Goal: Task Accomplishment & Management: Use online tool/utility

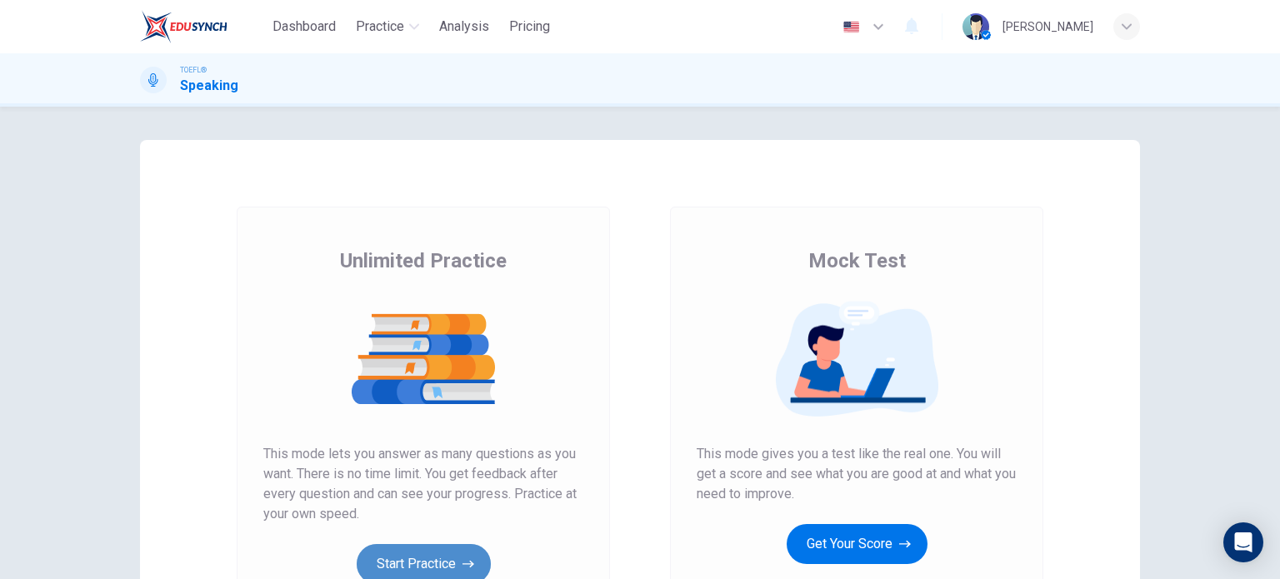
click at [454, 553] on button "Start Practice" at bounding box center [424, 564] width 134 height 40
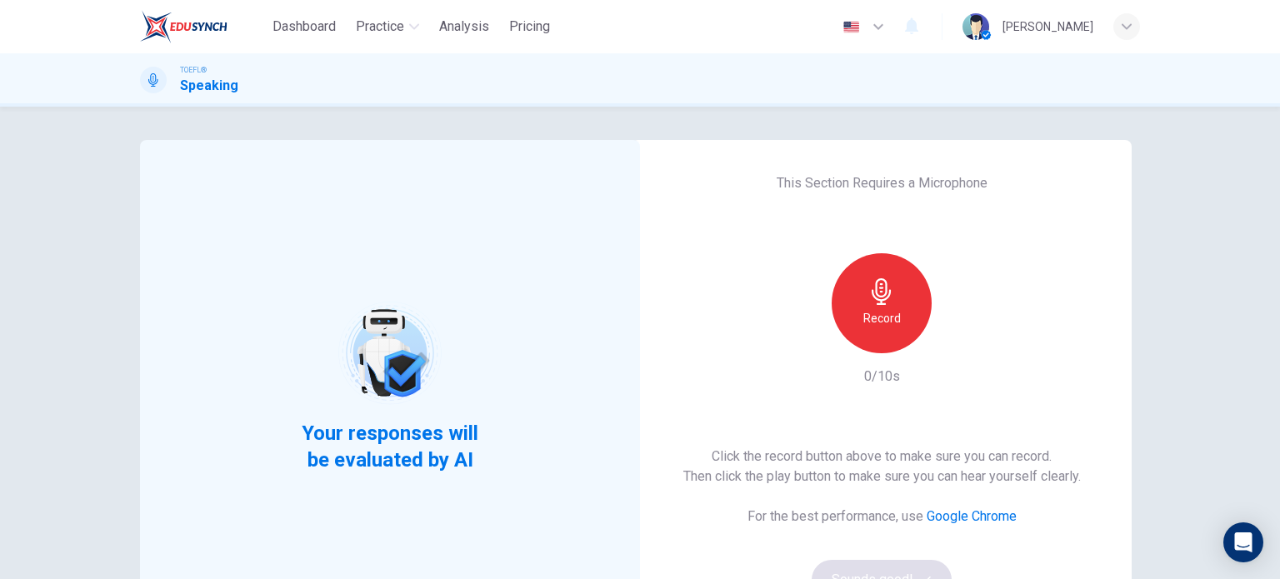
click at [856, 305] on div "Record" at bounding box center [882, 303] width 100 height 100
click at [854, 304] on div "Stop" at bounding box center [882, 303] width 100 height 100
click at [871, 566] on button "Sounds good!" at bounding box center [882, 580] width 140 height 40
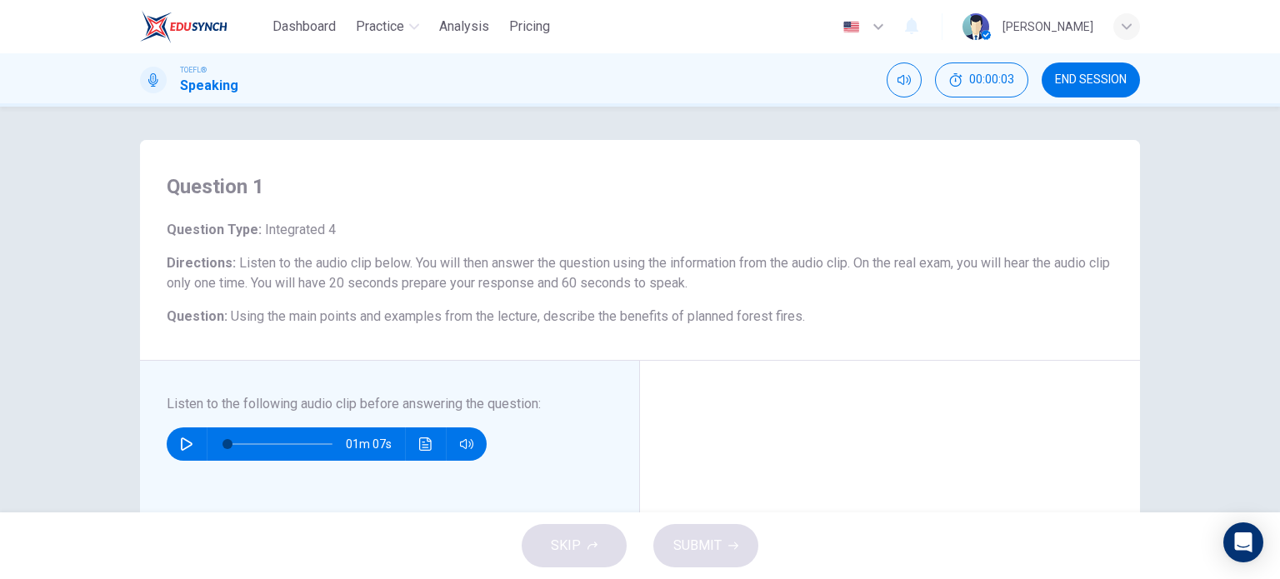
click at [181, 438] on icon "button" at bounding box center [187, 444] width 12 height 13
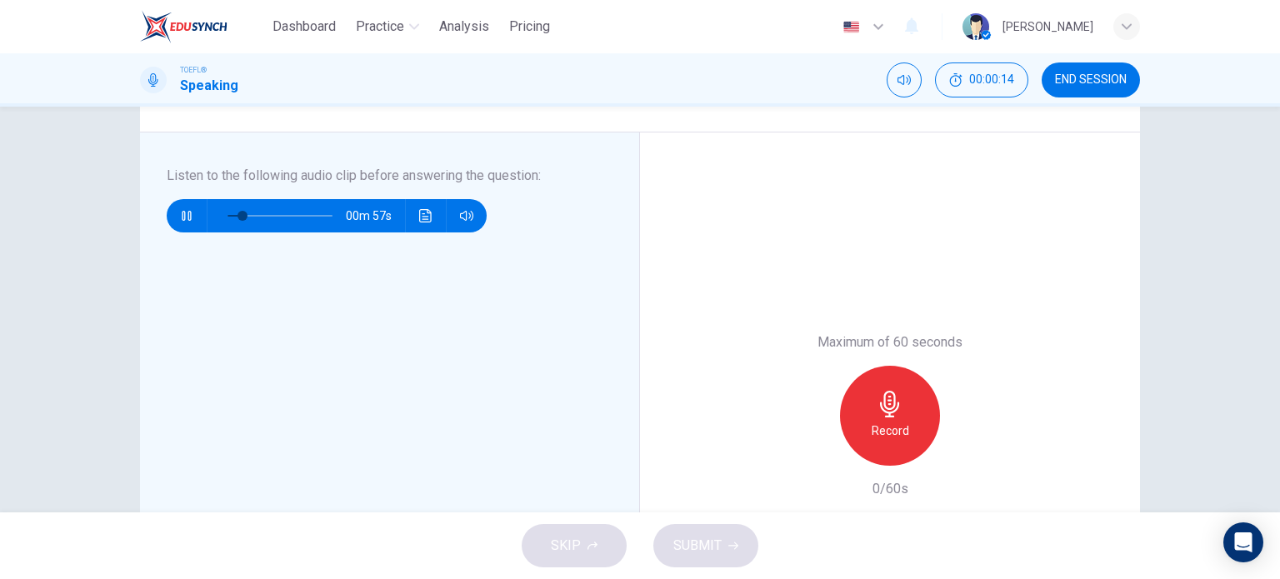
scroll to position [223, 0]
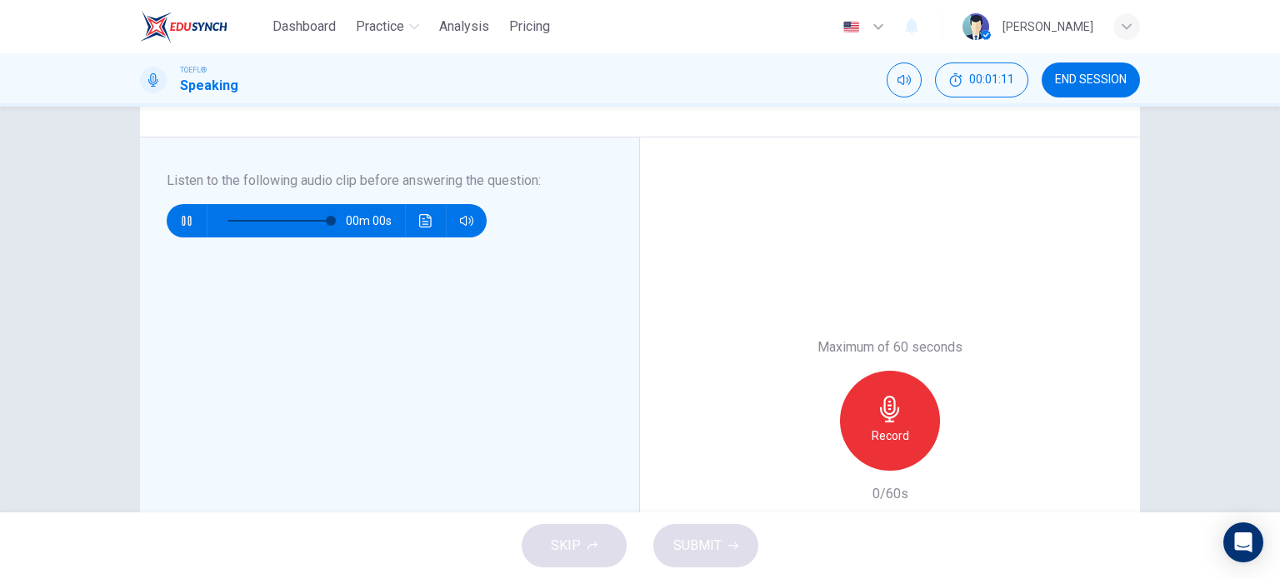
type input "0"
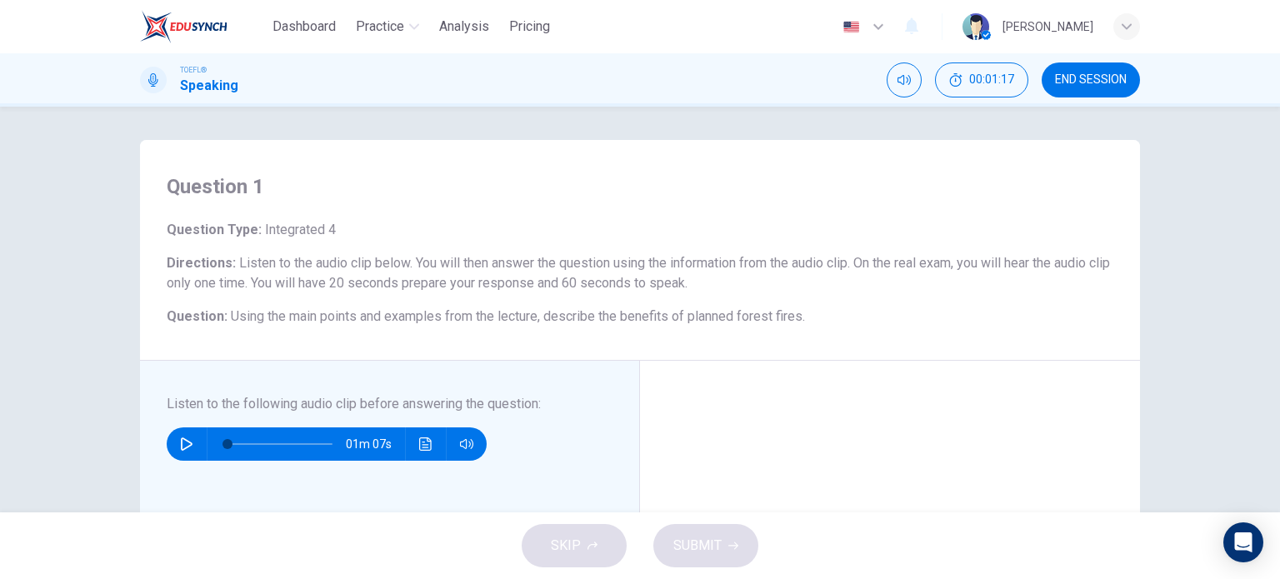
scroll to position [355, 0]
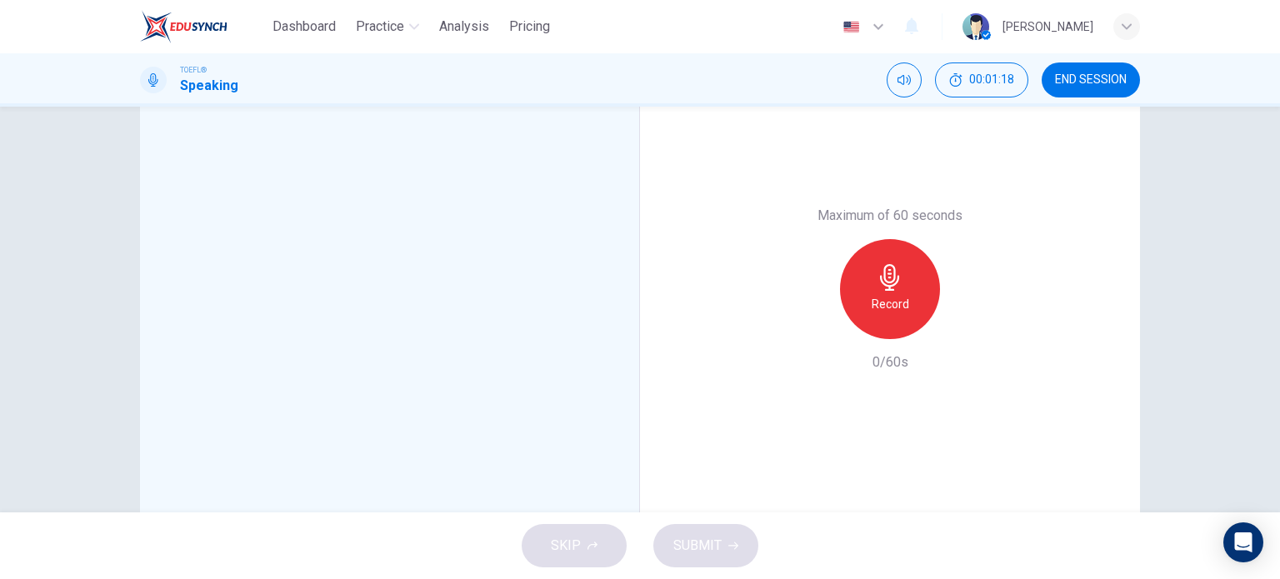
click at [867, 306] on div "Record" at bounding box center [890, 289] width 100 height 100
click at [878, 277] on icon "button" at bounding box center [890, 277] width 27 height 27
click at [806, 321] on icon "button" at bounding box center [813, 325] width 15 height 15
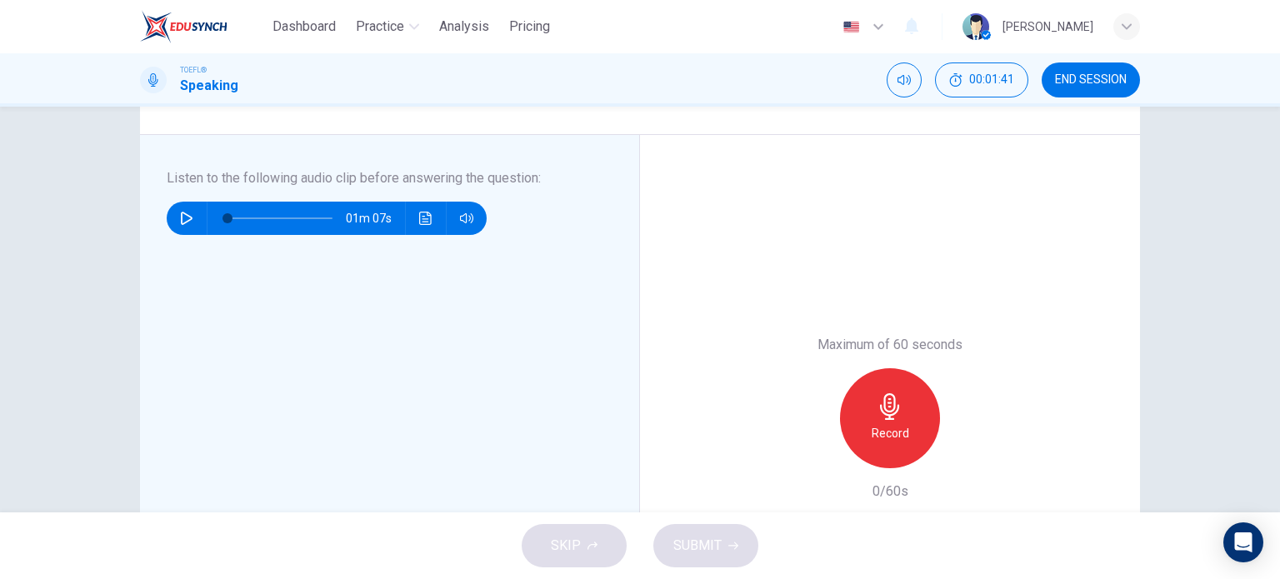
scroll to position [258, 0]
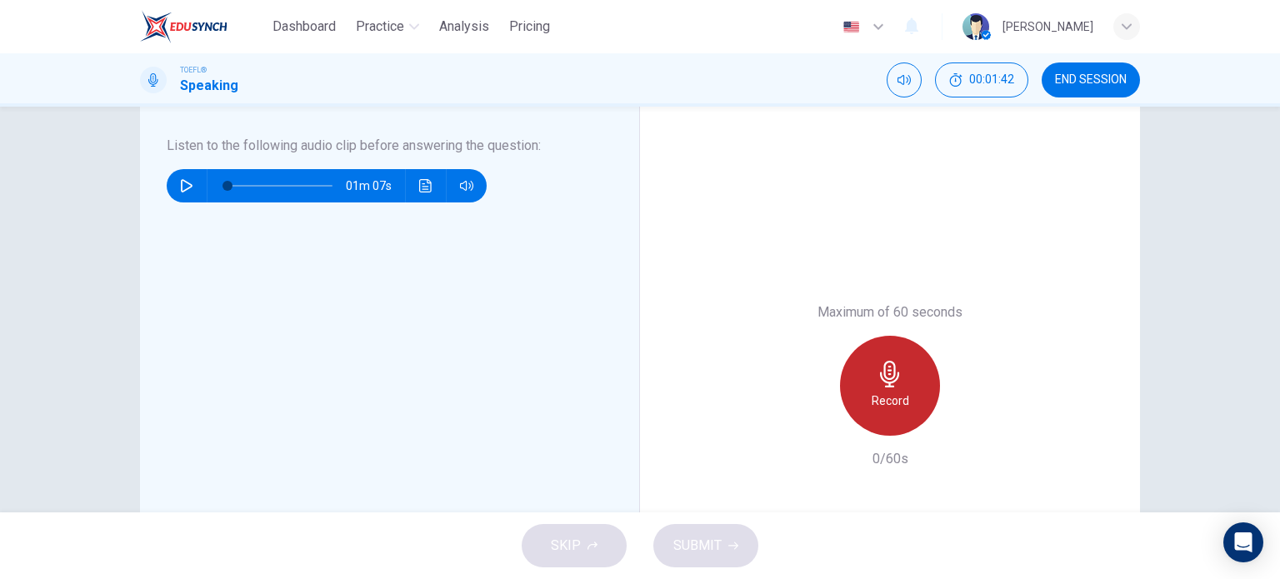
click at [879, 403] on h6 "Record" at bounding box center [891, 401] width 38 height 20
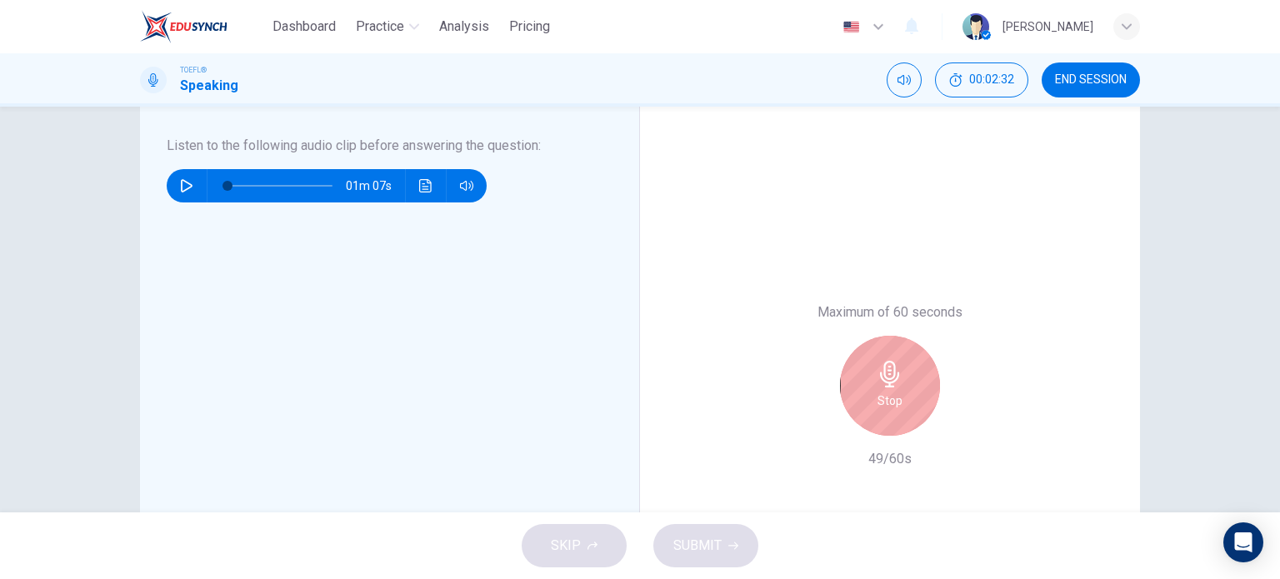
click at [879, 403] on h6 "Stop" at bounding box center [890, 401] width 25 height 20
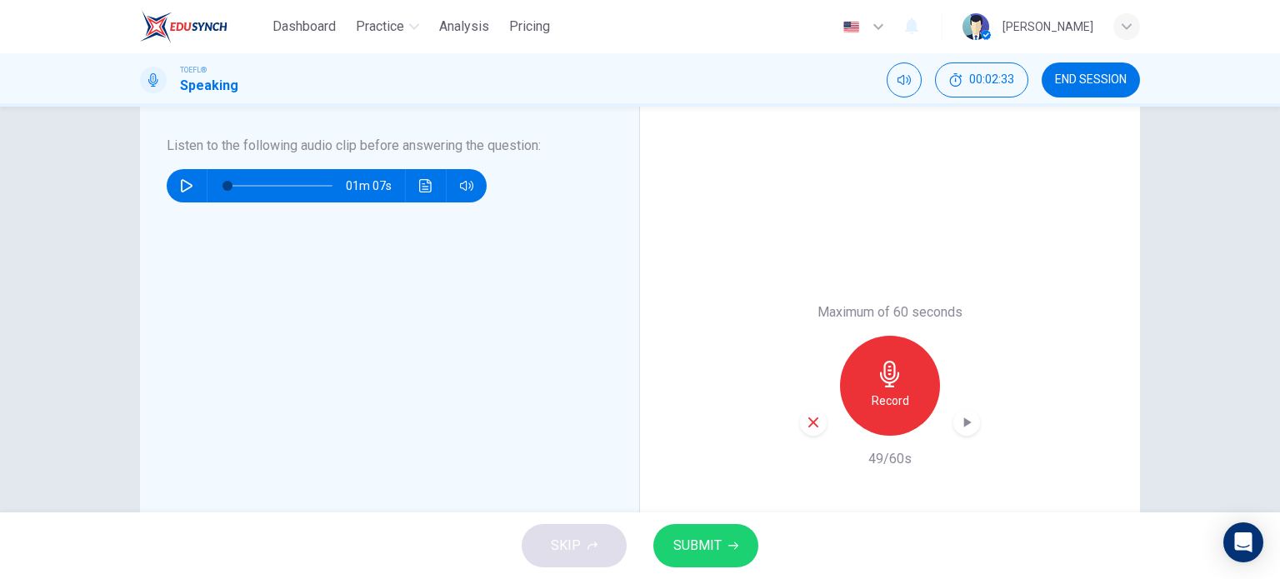
click at [709, 546] on span "SUBMIT" at bounding box center [698, 545] width 48 height 23
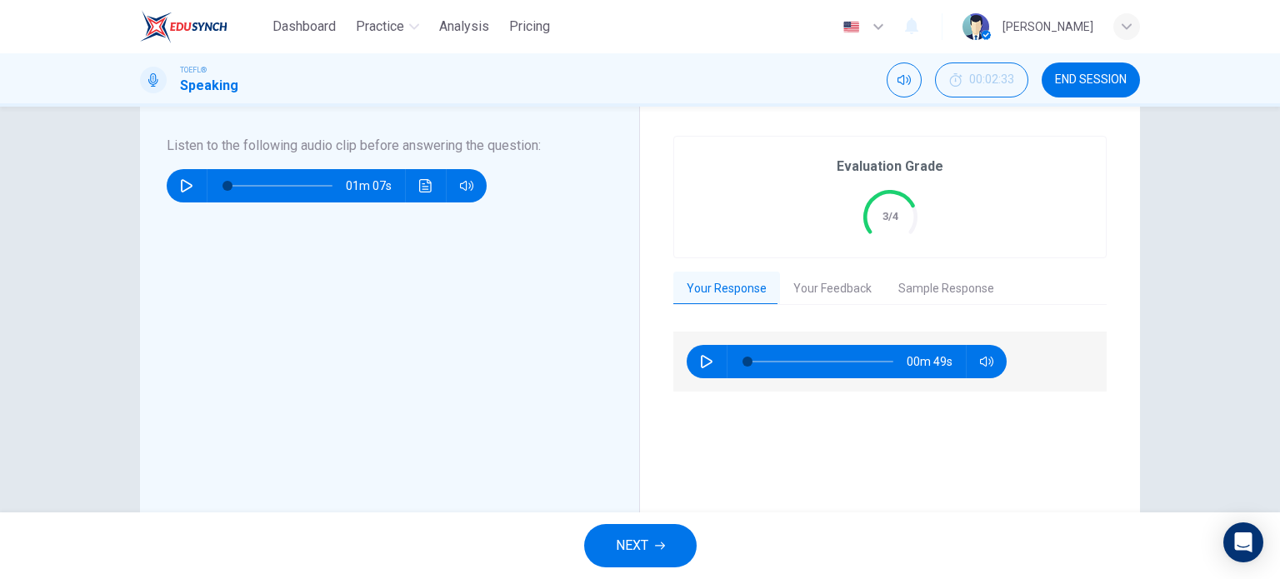
click at [629, 531] on button "NEXT" at bounding box center [640, 545] width 113 height 43
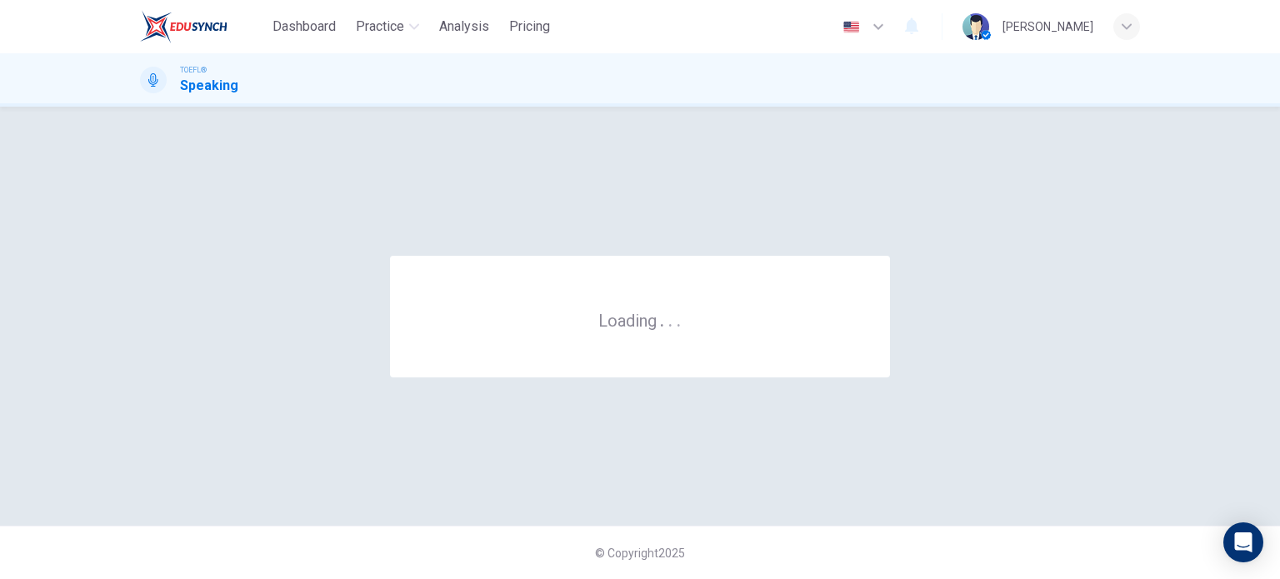
scroll to position [0, 0]
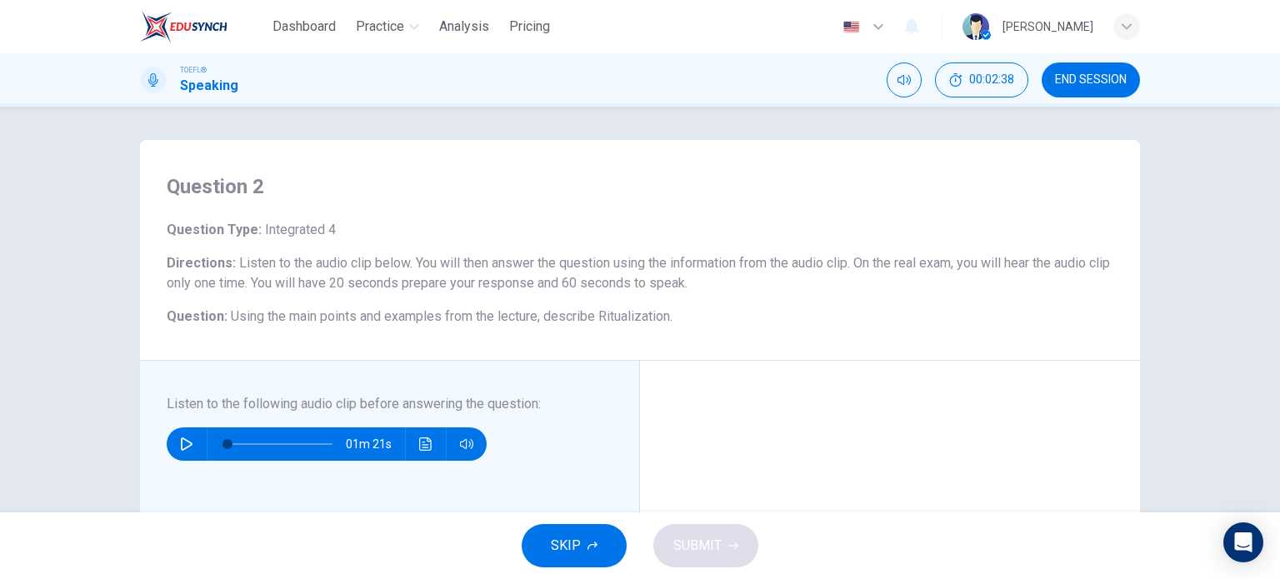
click at [168, 439] on div "01m 21s" at bounding box center [327, 444] width 320 height 33
click at [185, 440] on icon "button" at bounding box center [186, 444] width 13 height 13
type input "0"
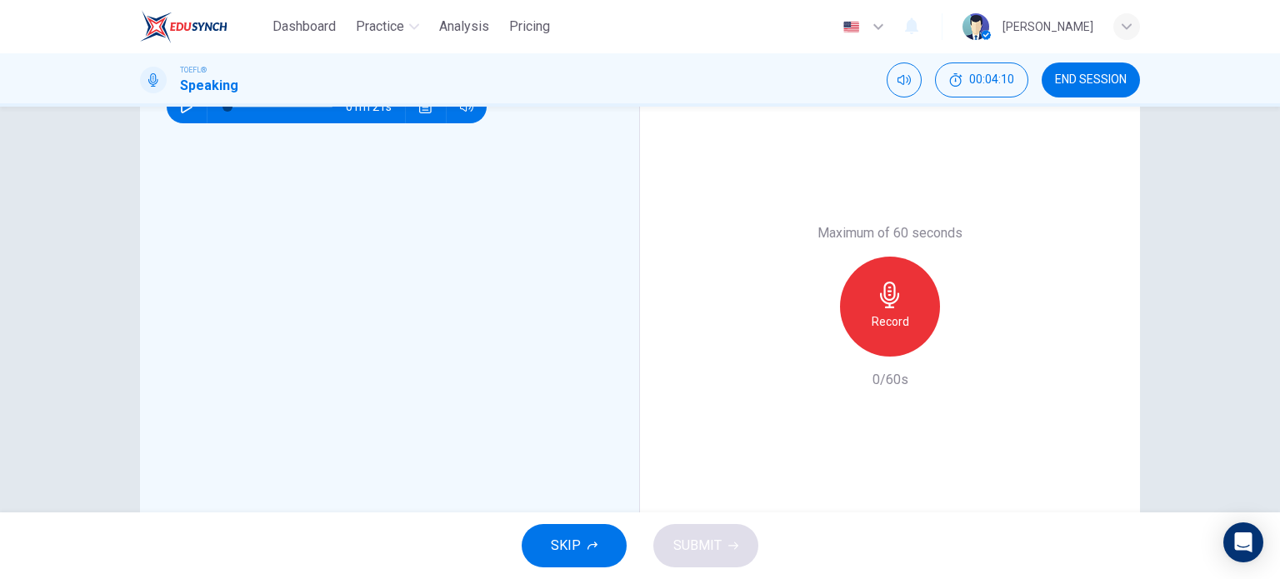
scroll to position [333, 0]
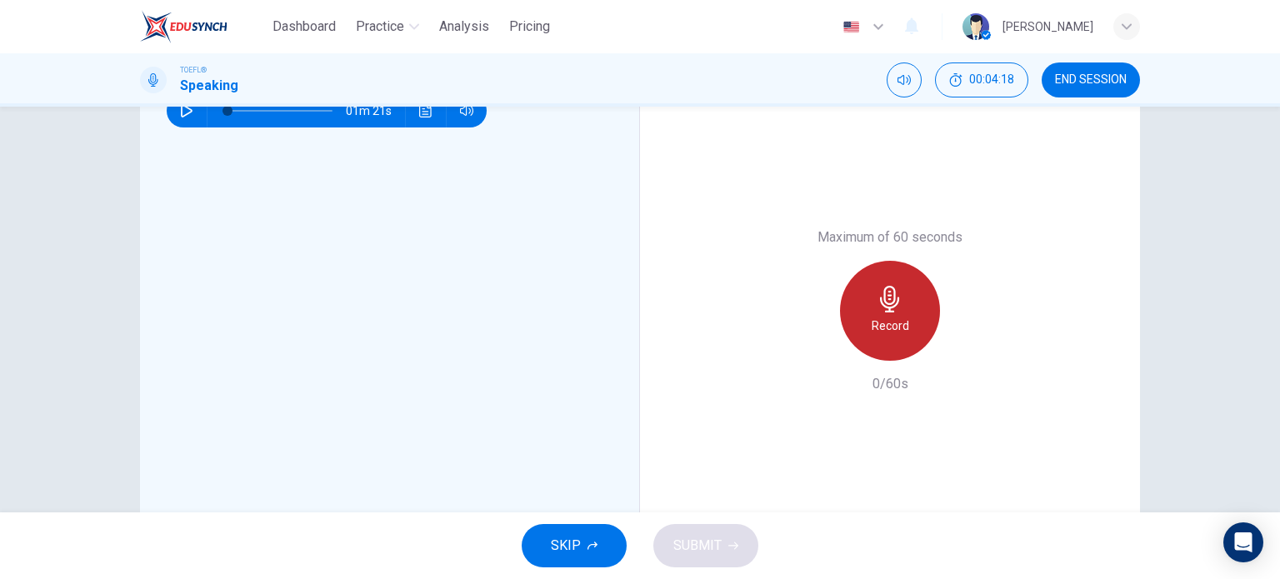
click at [928, 307] on div "Record" at bounding box center [890, 311] width 100 height 100
click at [872, 317] on div "Stop" at bounding box center [890, 311] width 100 height 100
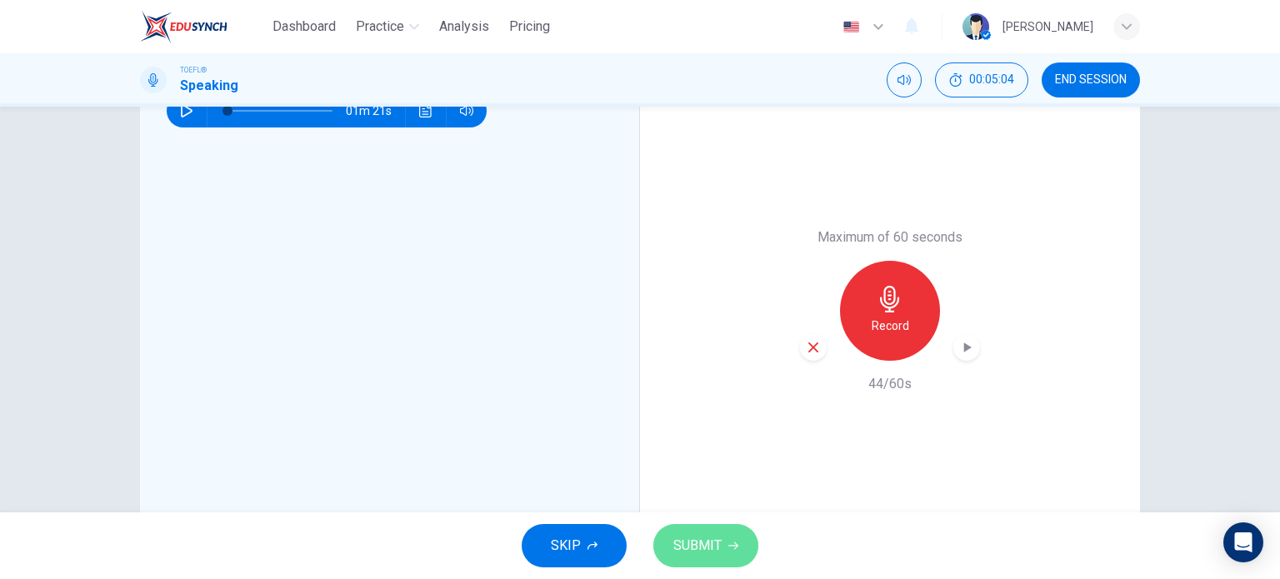
click at [715, 549] on span "SUBMIT" at bounding box center [698, 545] width 48 height 23
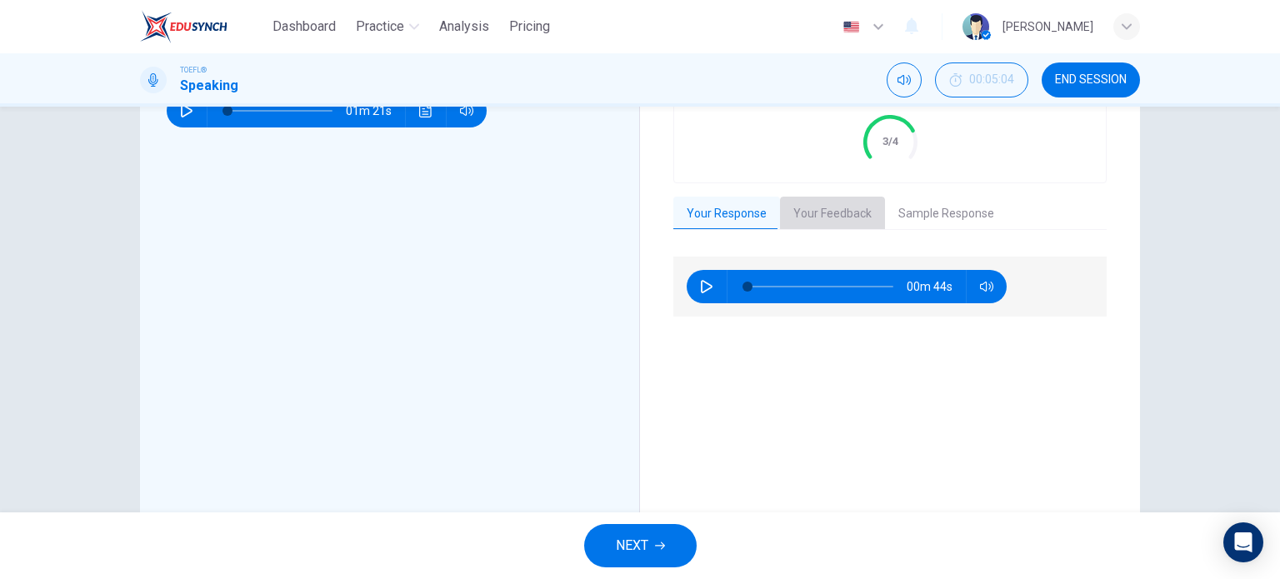
drag, startPoint x: 833, startPoint y: 217, endPoint x: 840, endPoint y: 213, distance: 8.6
click at [832, 217] on button "Your Feedback" at bounding box center [832, 214] width 105 height 35
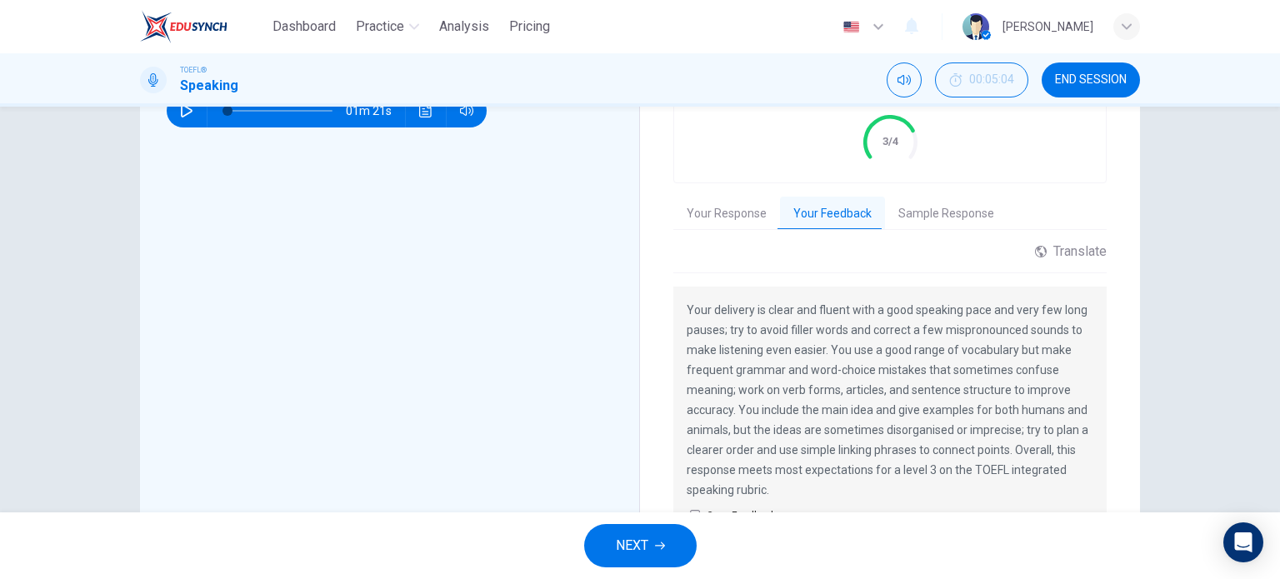
drag, startPoint x: 769, startPoint y: 324, endPoint x: 912, endPoint y: 346, distance: 145.0
click at [912, 346] on p "Your delivery is clear and fluent with a good speaking pace and very few long p…" at bounding box center [890, 400] width 407 height 200
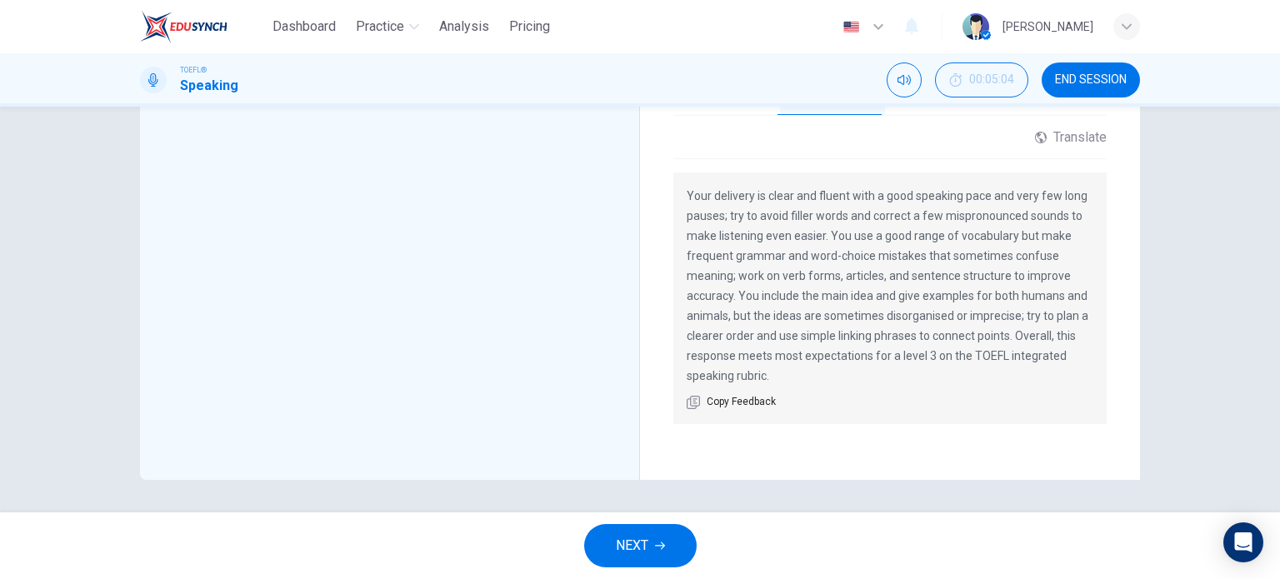
scroll to position [93, 0]
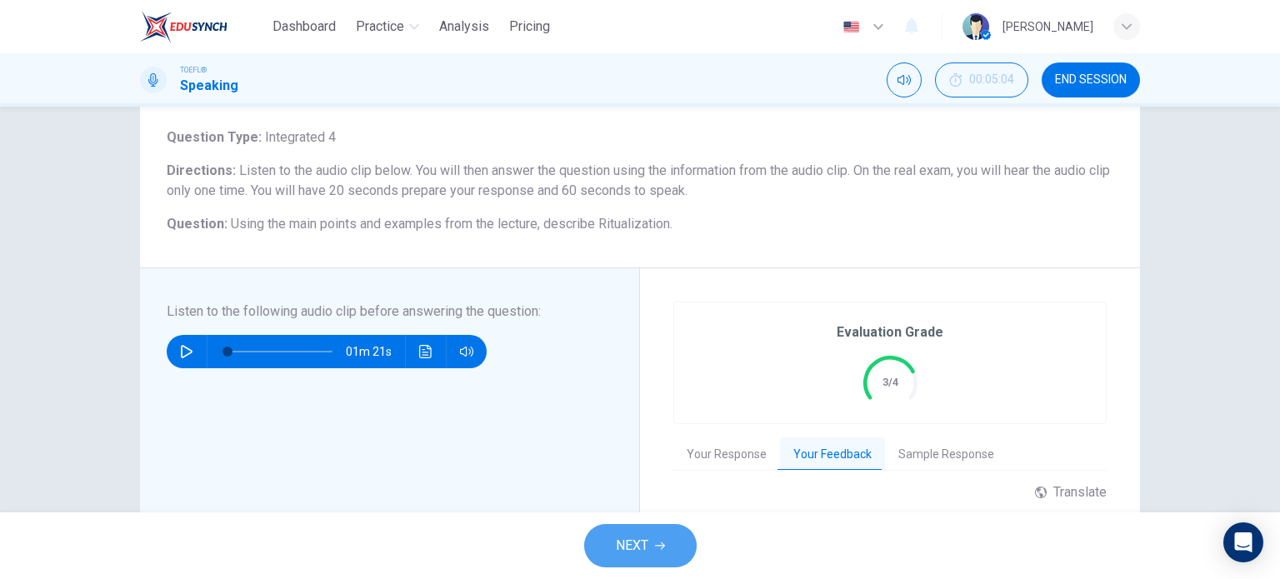
click at [663, 532] on button "NEXT" at bounding box center [640, 545] width 113 height 43
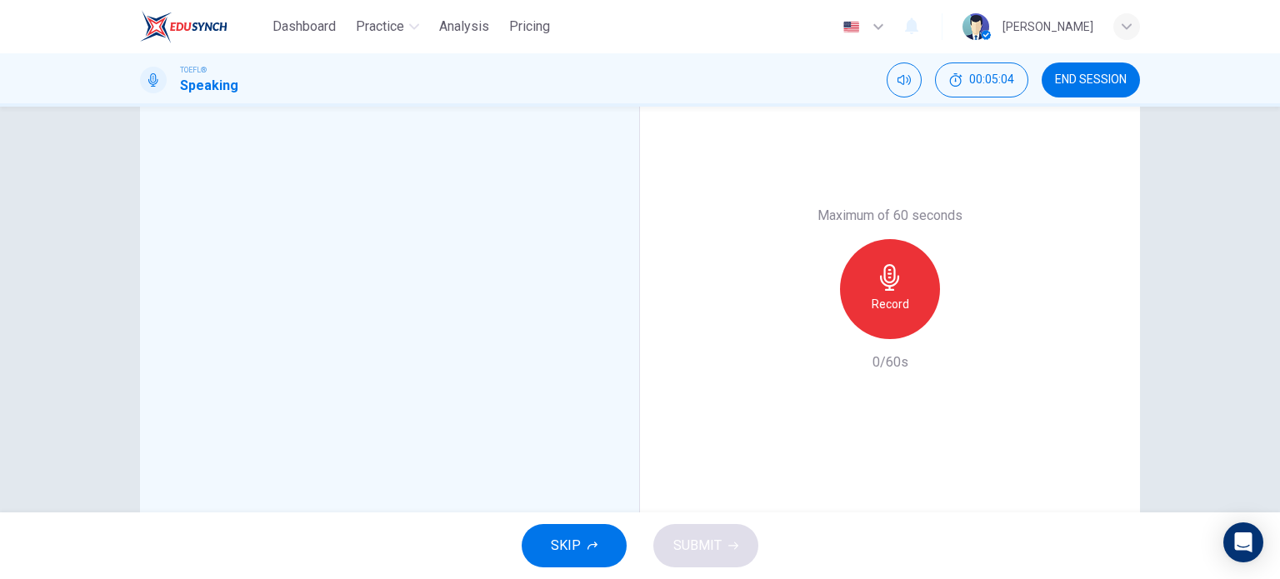
scroll to position [0, 0]
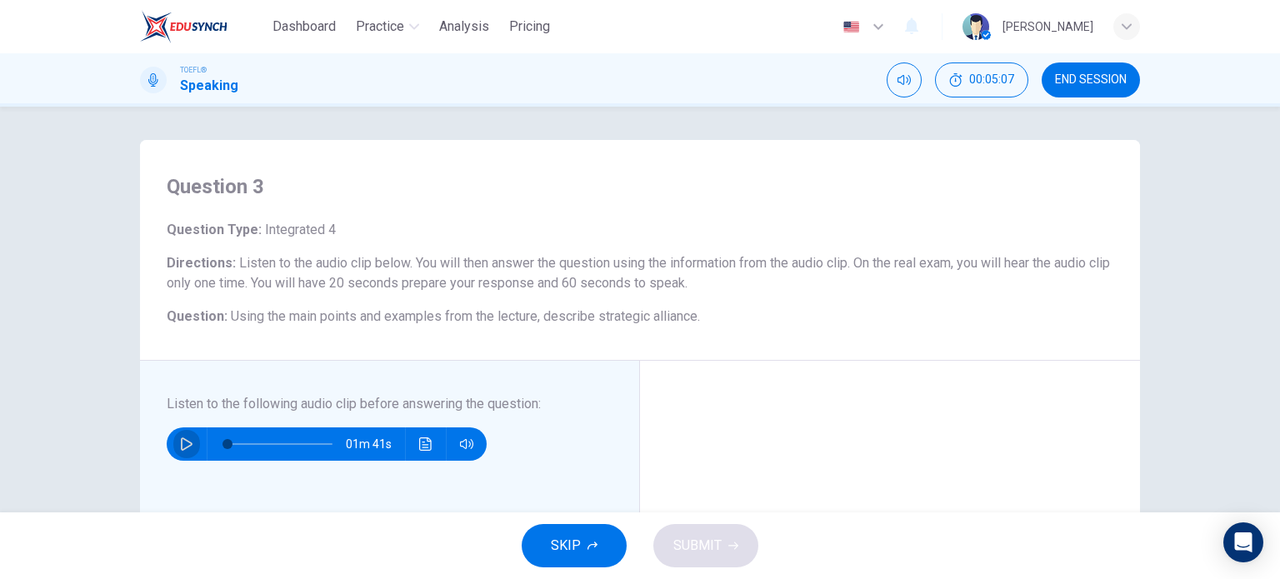
click at [179, 454] on button "button" at bounding box center [186, 444] width 27 height 33
drag, startPoint x: 230, startPoint y: 441, endPoint x: 209, endPoint y: 442, distance: 20.9
click at [223, 442] on span at bounding box center [228, 444] width 10 height 10
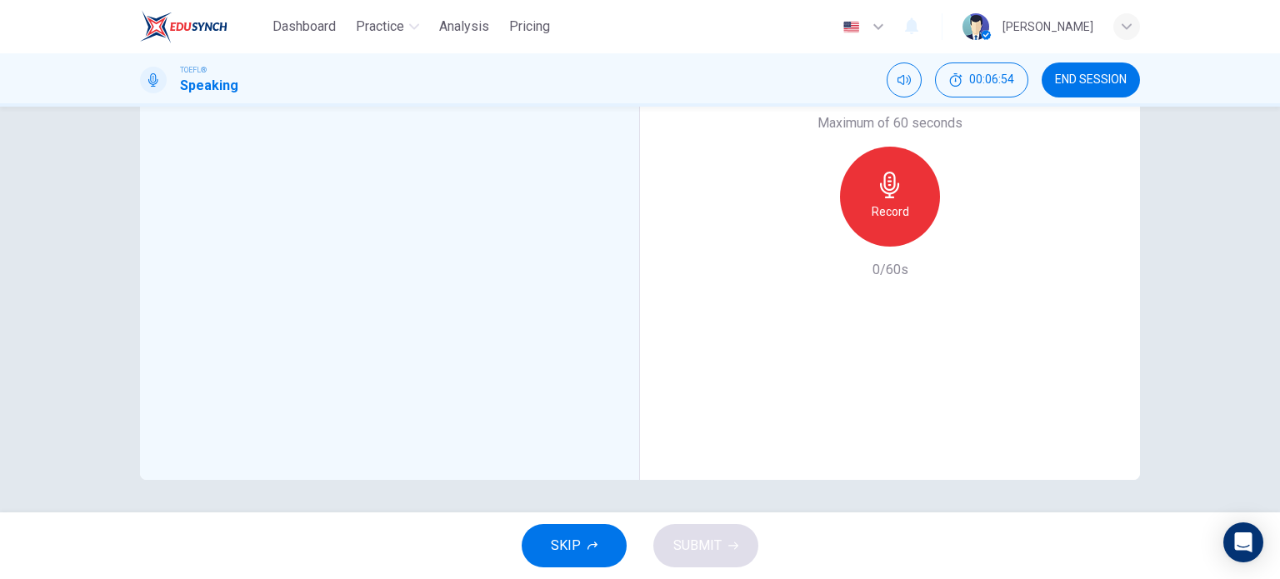
click at [874, 222] on div "Record" at bounding box center [890, 197] width 100 height 100
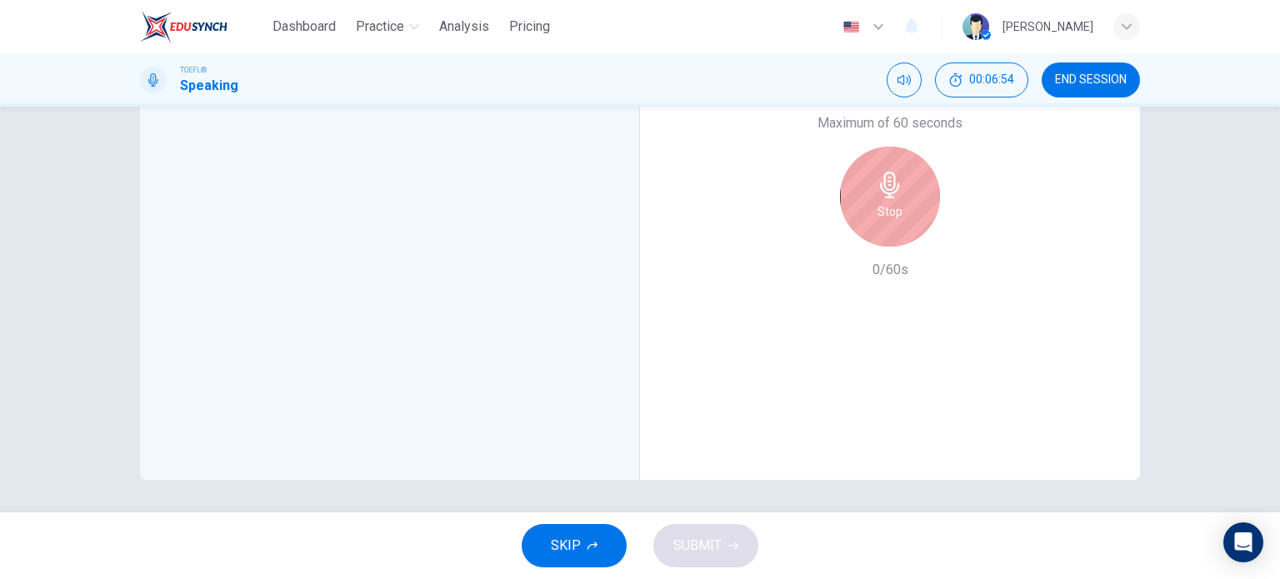
type input "0"
click at [863, 233] on div "Stop" at bounding box center [890, 197] width 100 height 100
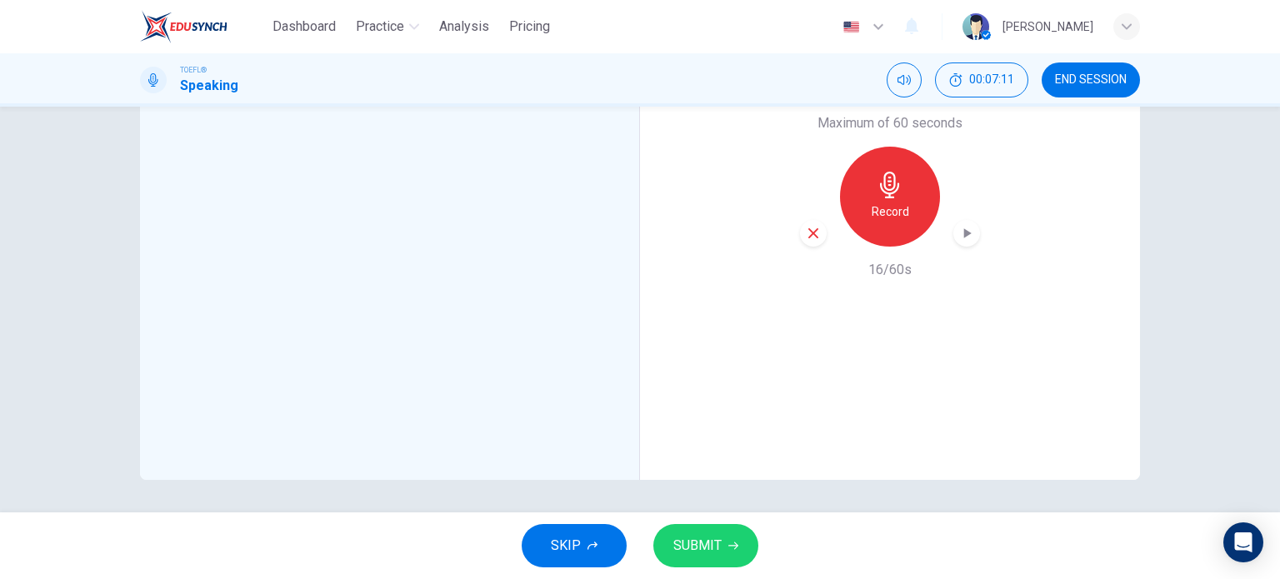
click at [809, 238] on icon "button" at bounding box center [813, 233] width 15 height 15
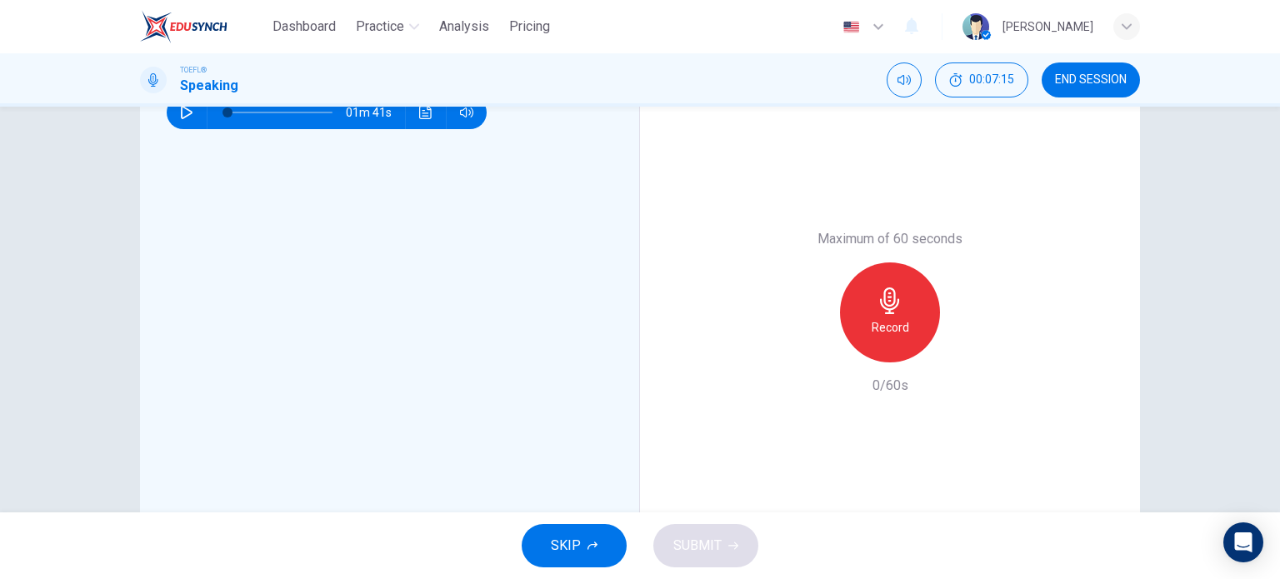
scroll to position [298, 0]
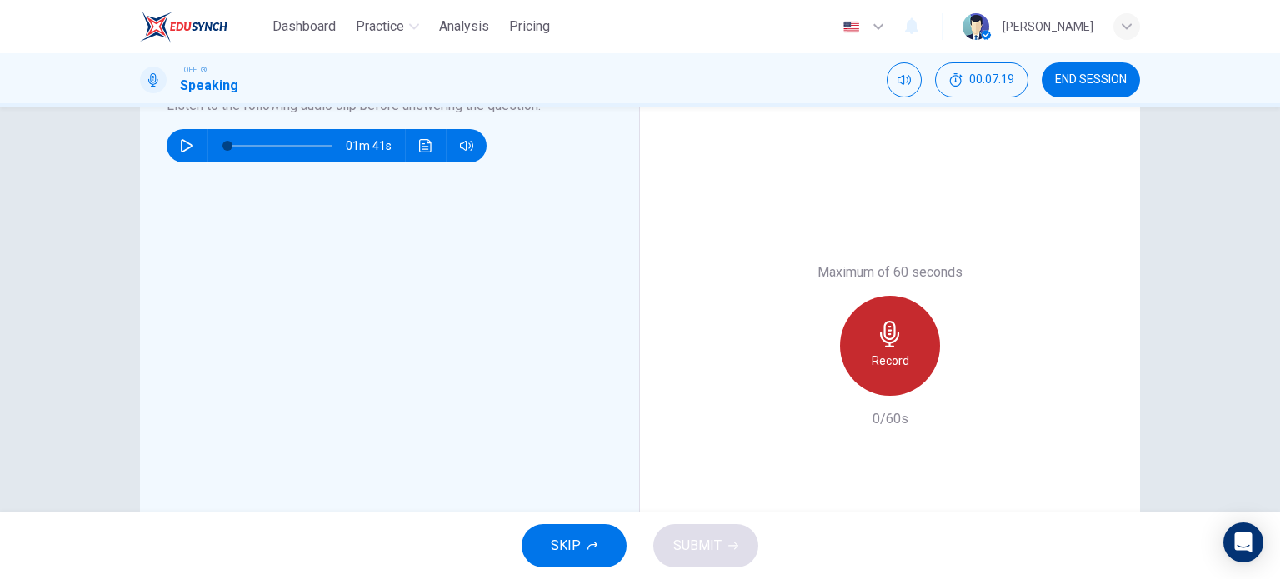
click at [882, 338] on icon "button" at bounding box center [889, 334] width 19 height 27
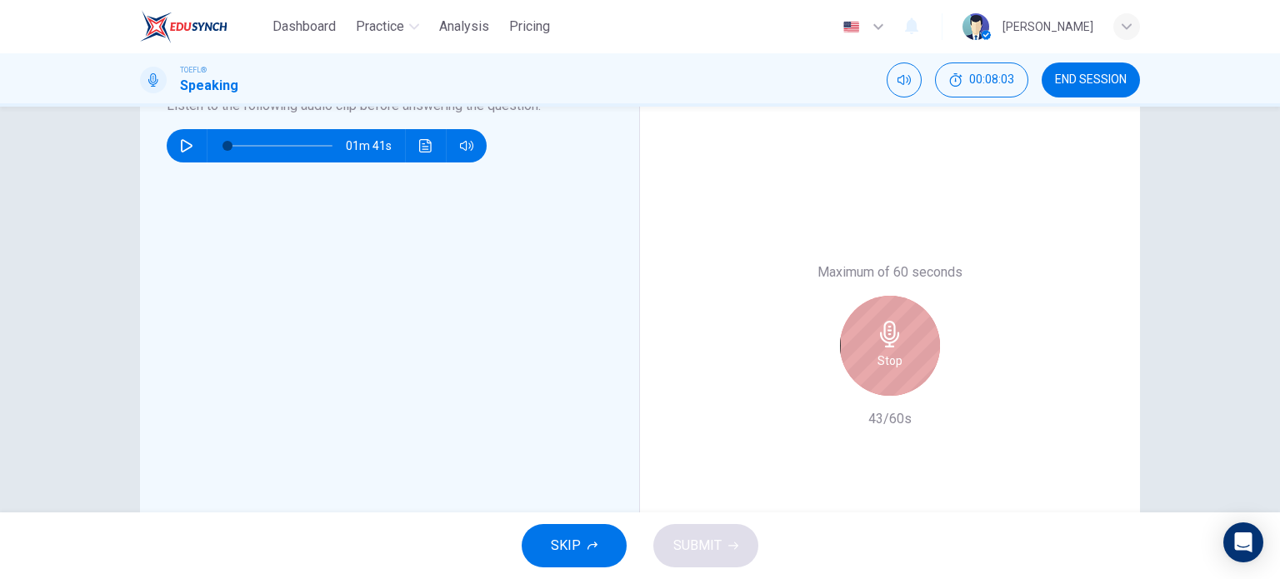
click at [881, 337] on icon "button" at bounding box center [889, 334] width 19 height 27
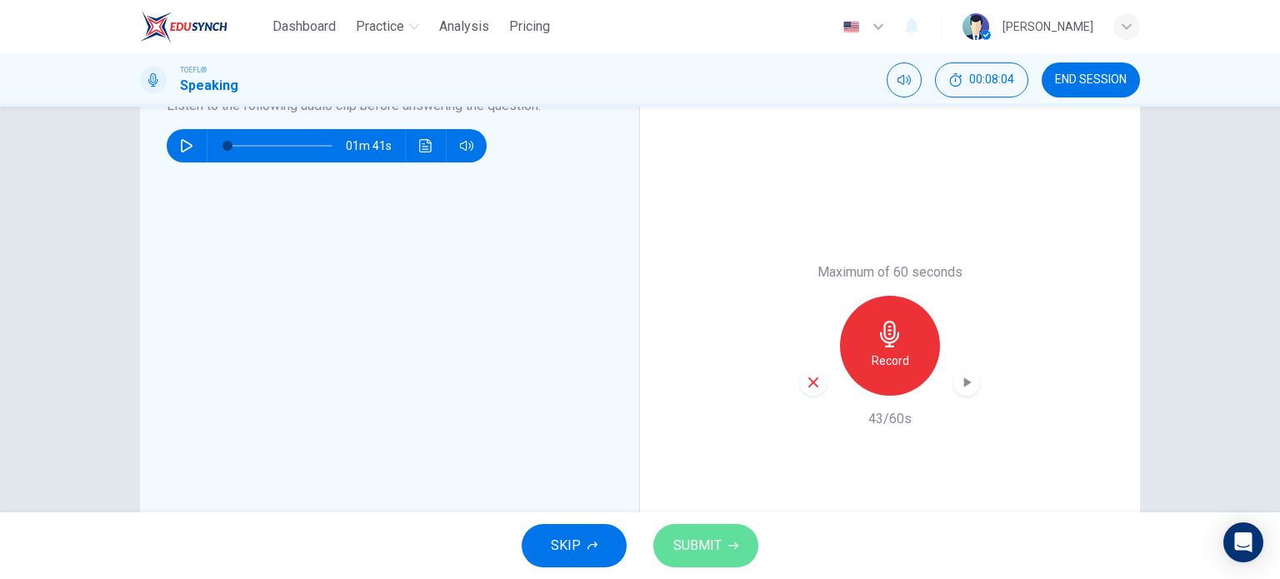
click at [709, 541] on span "SUBMIT" at bounding box center [698, 545] width 48 height 23
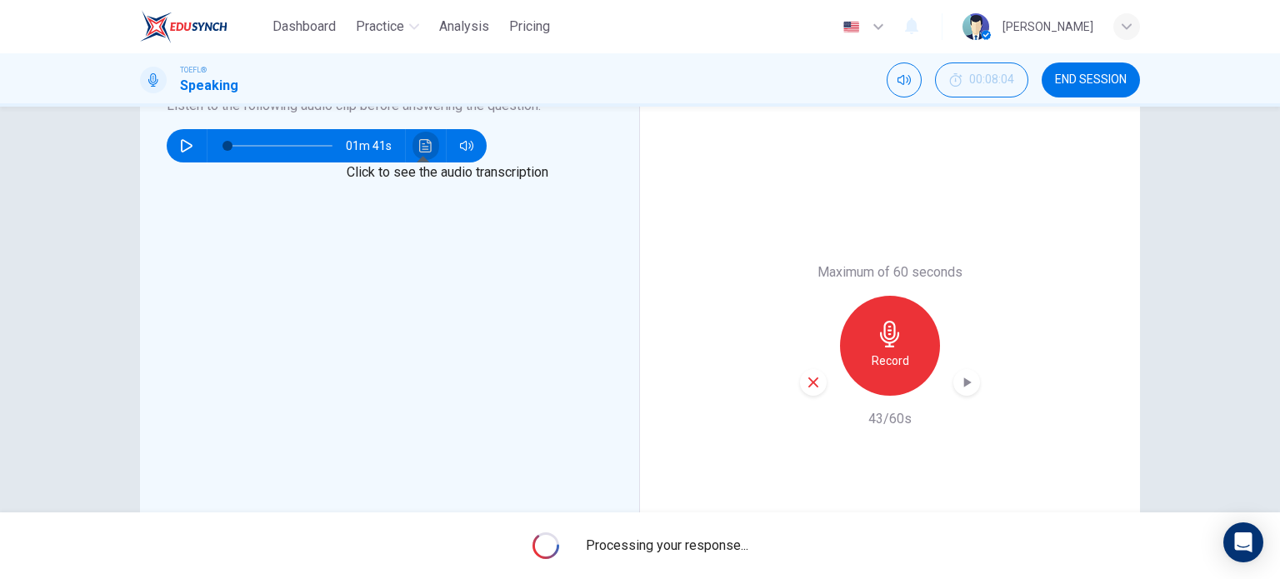
click at [421, 153] on button "Click to see the audio transcription" at bounding box center [426, 145] width 27 height 33
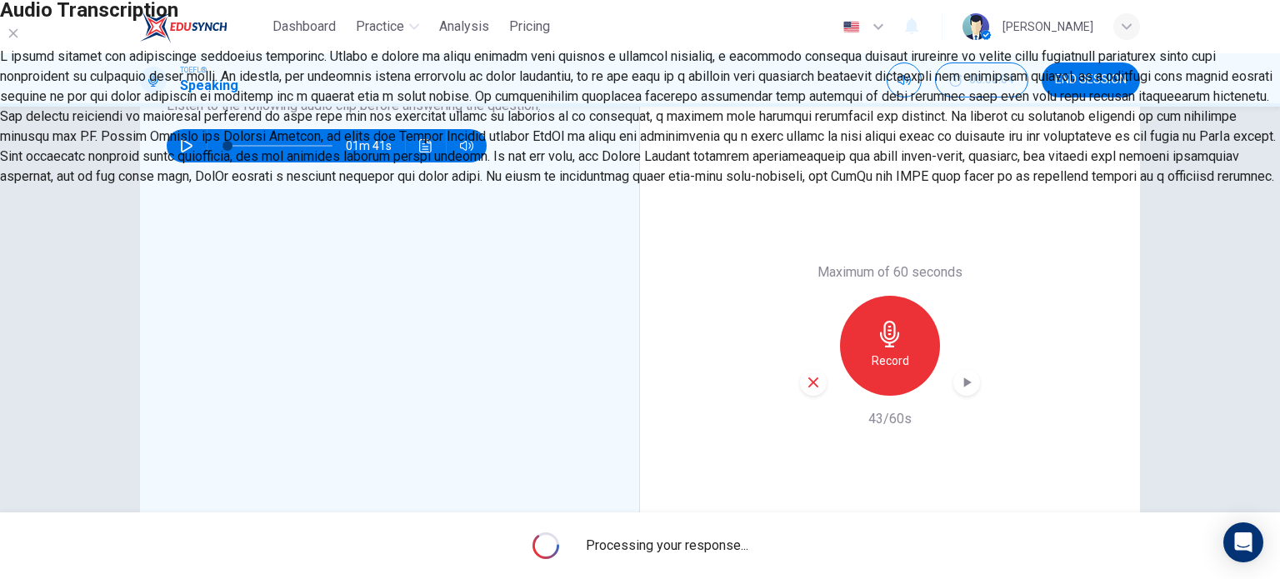
scroll to position [84, 0]
click at [865, 96] on div "Audio Transcription" at bounding box center [640, 93] width 1280 height 187
click at [27, 47] on button "button" at bounding box center [13, 33] width 27 height 27
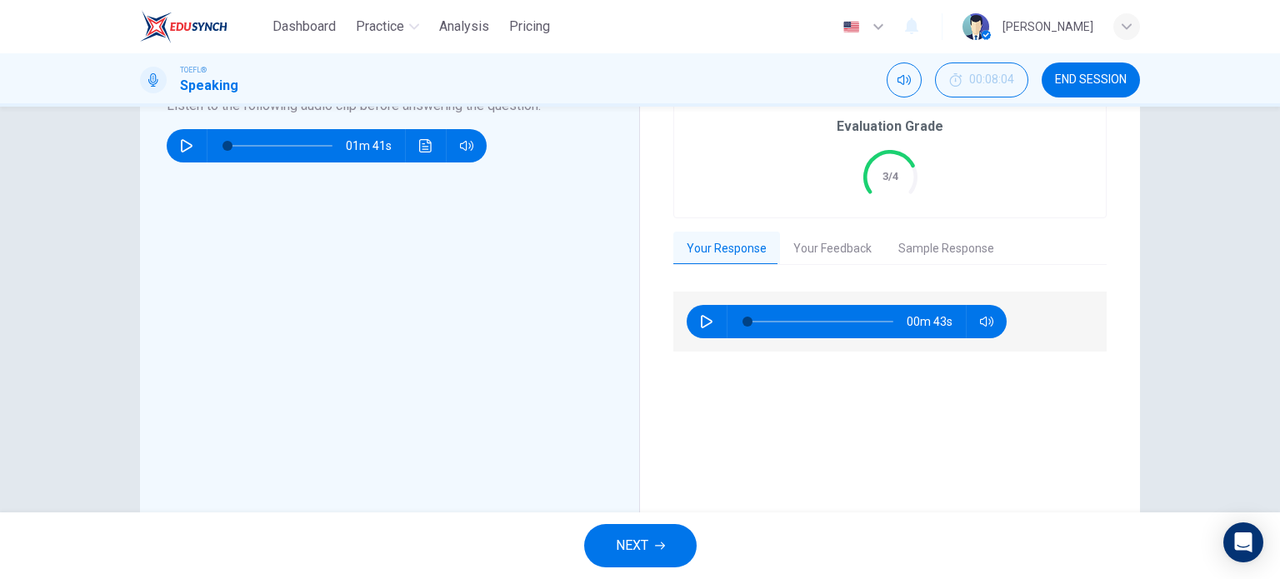
click at [813, 236] on button "Your Feedback" at bounding box center [832, 249] width 105 height 35
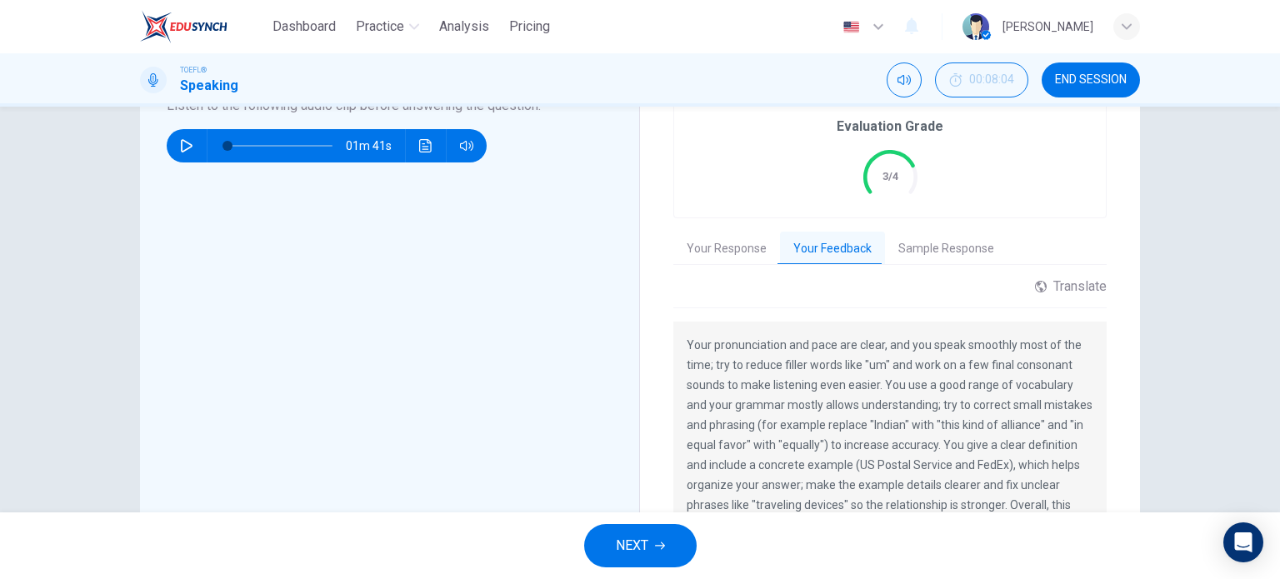
scroll to position [4, 0]
click at [627, 544] on span "NEXT" at bounding box center [632, 545] width 33 height 23
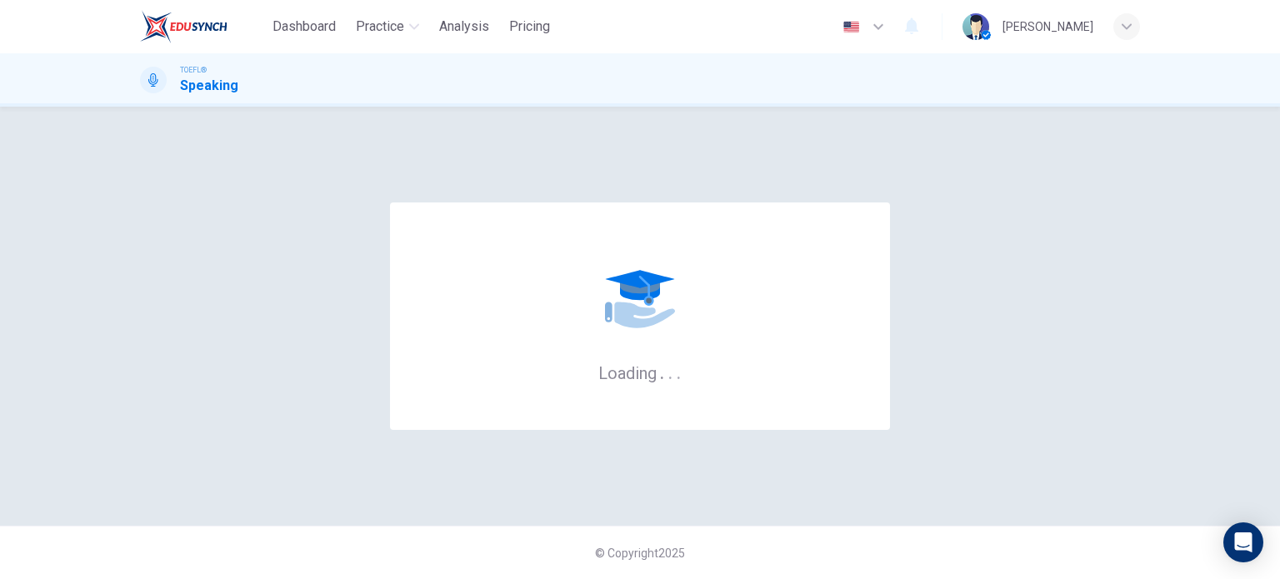
scroll to position [0, 0]
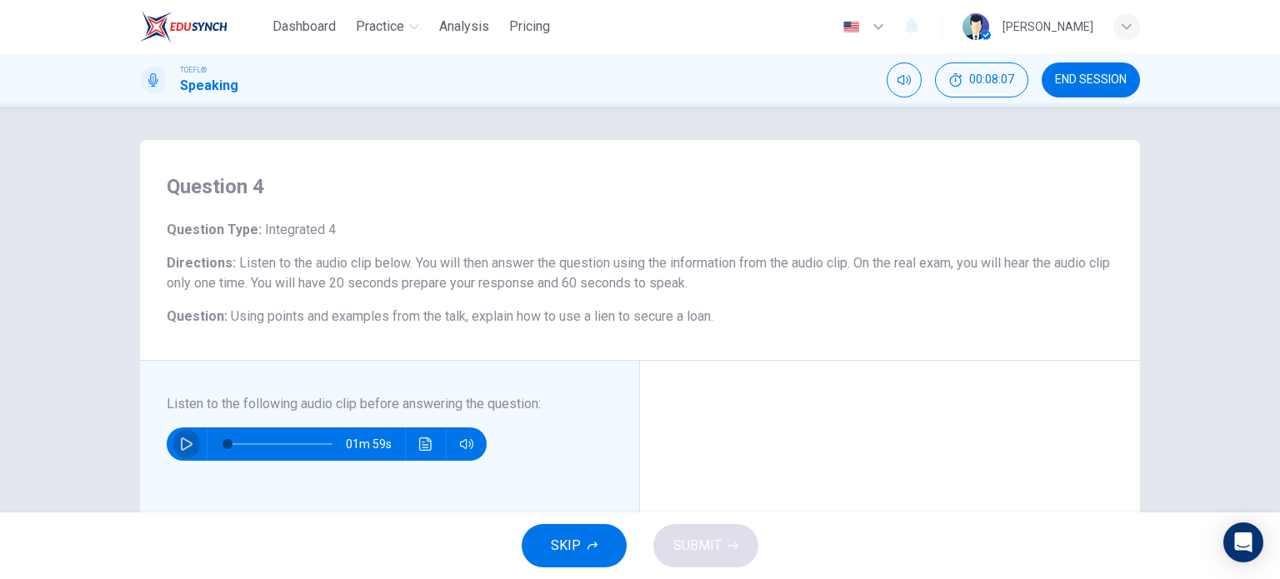
click at [187, 446] on icon "button" at bounding box center [187, 444] width 12 height 13
type input "0"
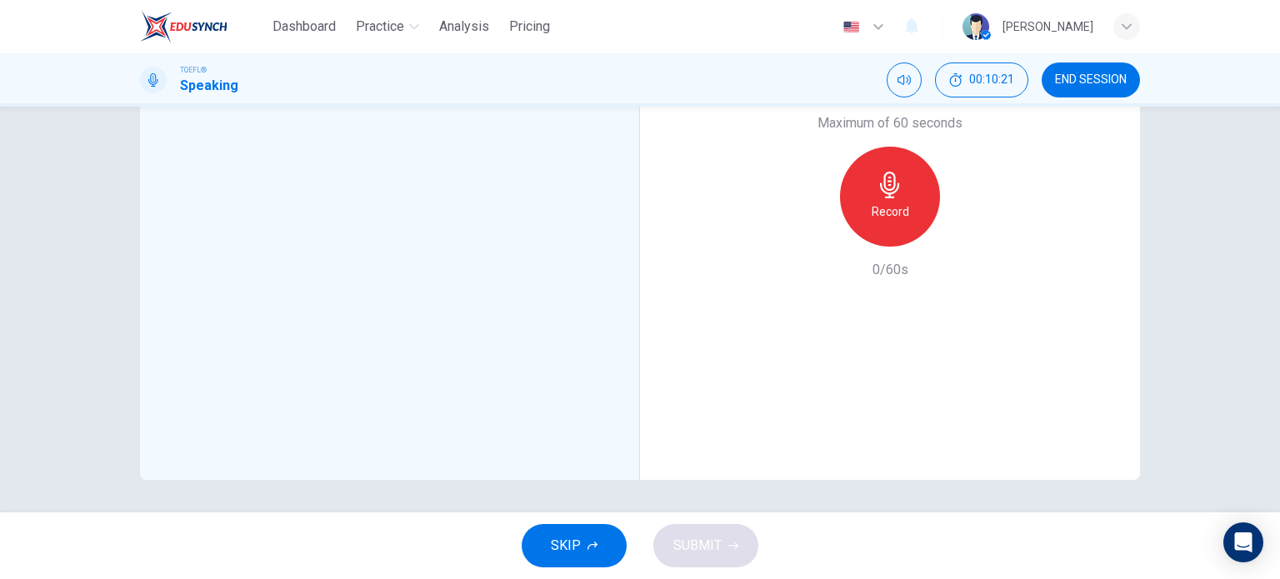
click at [895, 223] on div "Record" at bounding box center [890, 197] width 100 height 100
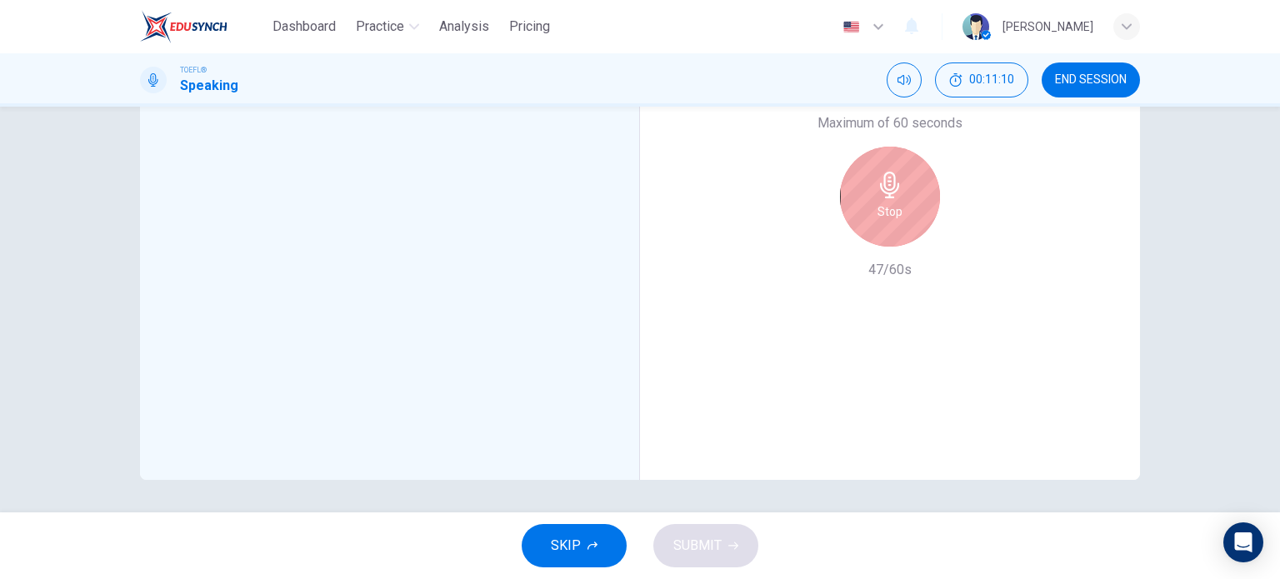
click at [895, 223] on div "Stop" at bounding box center [890, 197] width 100 height 100
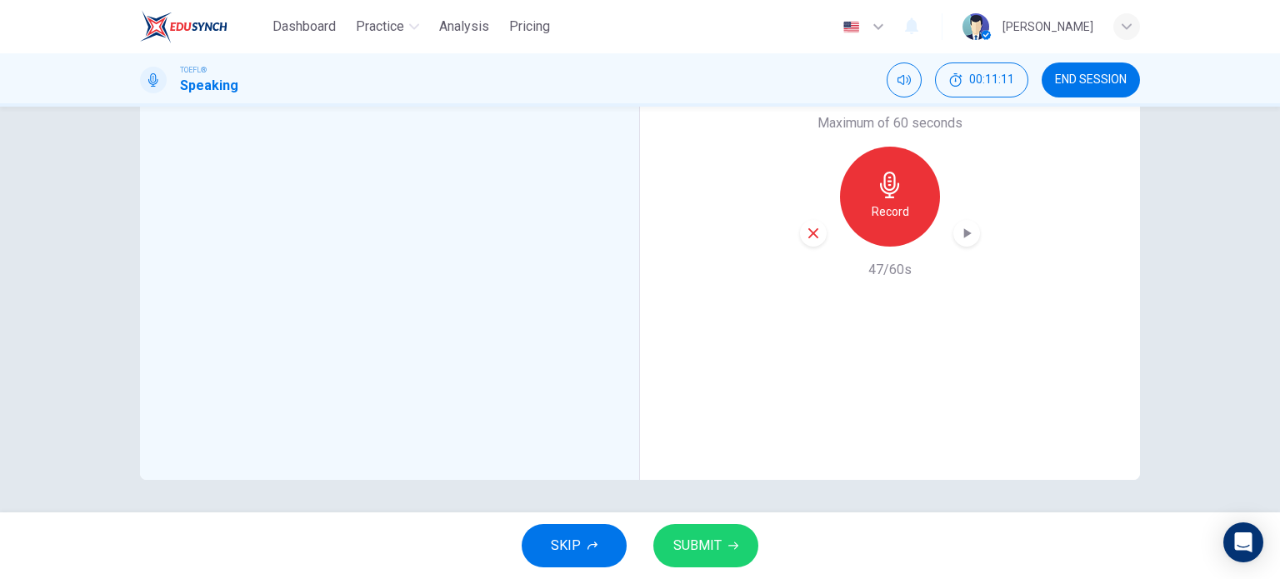
click at [697, 554] on span "SUBMIT" at bounding box center [698, 545] width 48 height 23
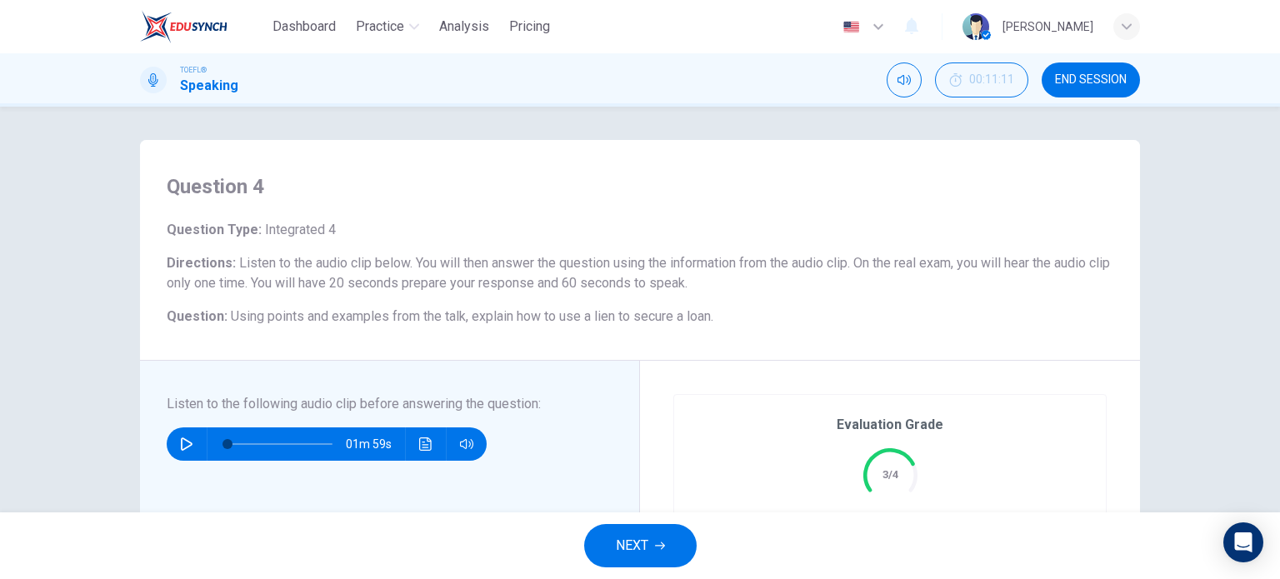
scroll to position [355, 0]
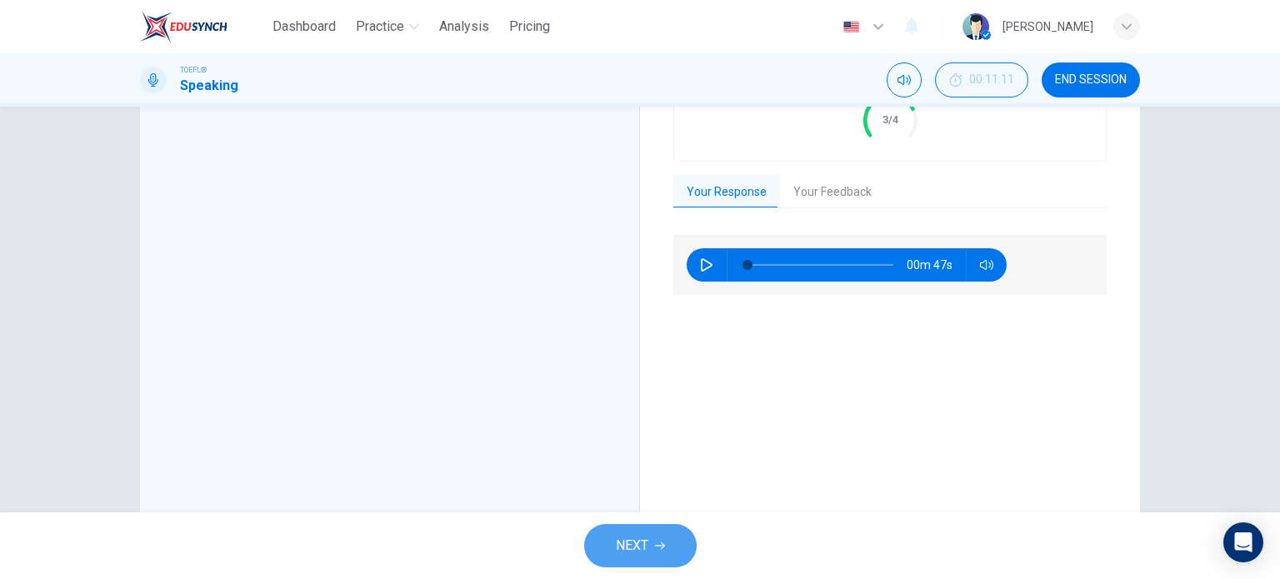
click at [644, 555] on span "NEXT" at bounding box center [632, 545] width 33 height 23
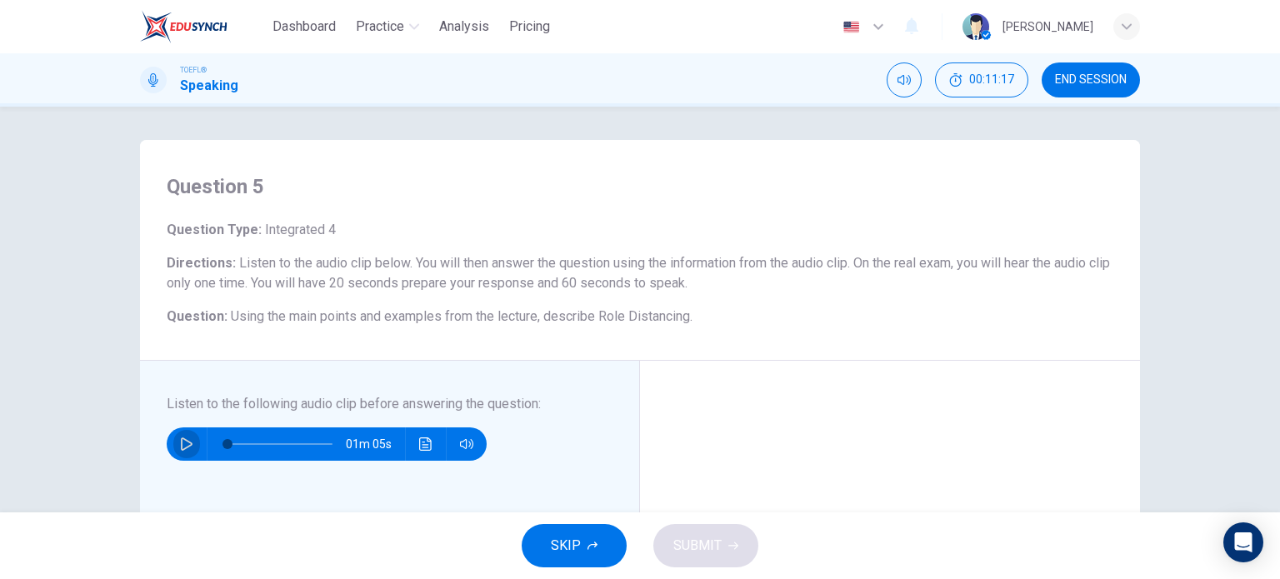
click at [173, 442] on button "button" at bounding box center [186, 444] width 27 height 33
drag, startPoint x: 227, startPoint y: 444, endPoint x: 203, endPoint y: 453, distance: 25.6
click at [203, 453] on div "01m 03s" at bounding box center [327, 444] width 320 height 33
click at [207, 453] on hr at bounding box center [207, 444] width 1 height 33
click at [180, 449] on icon "button" at bounding box center [186, 444] width 13 height 13
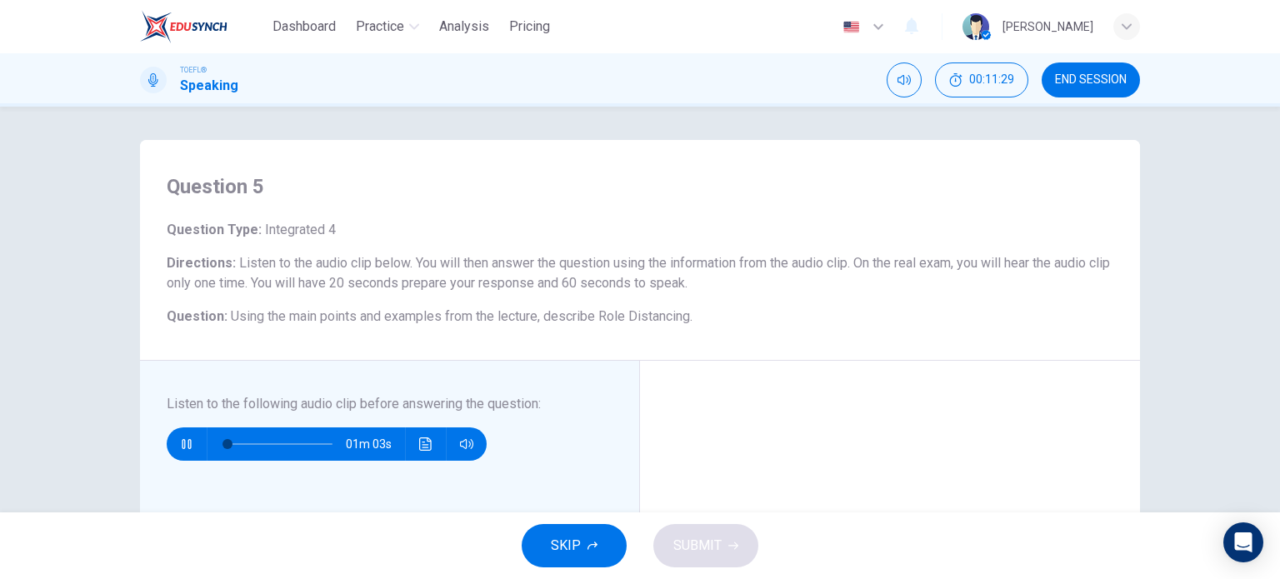
click at [186, 442] on icon "button" at bounding box center [186, 444] width 13 height 13
type input "0"
drag, startPoint x: 217, startPoint y: 439, endPoint x: 205, endPoint y: 445, distance: 13.0
click at [223, 445] on span at bounding box center [228, 444] width 10 height 10
click at [1080, 79] on span "END SESSION" at bounding box center [1091, 79] width 72 height 13
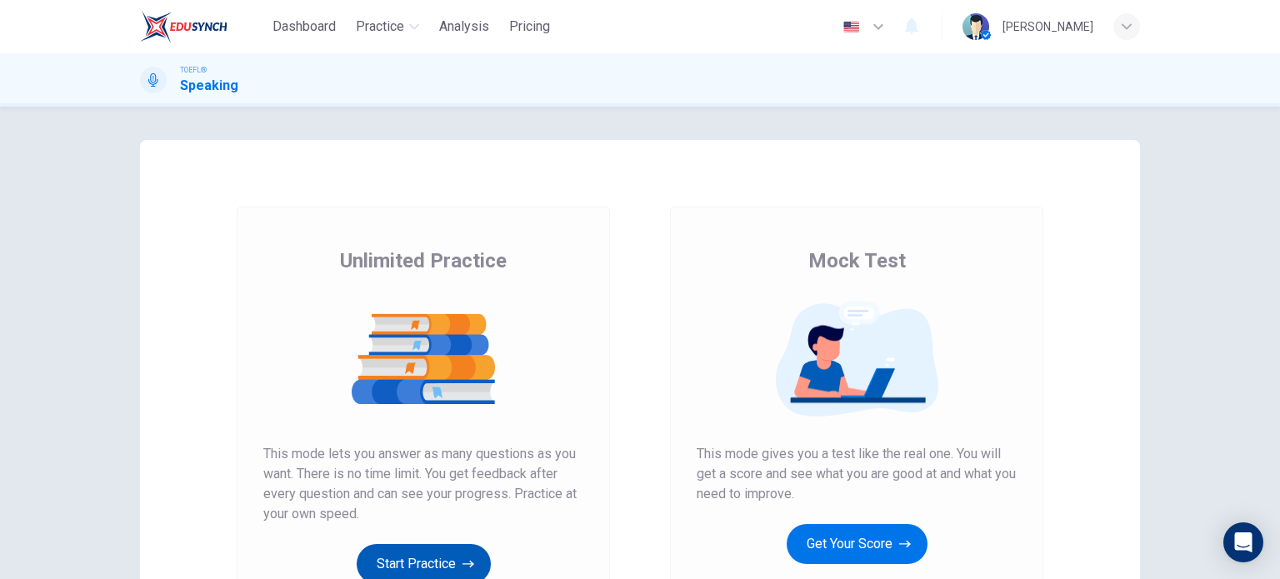
click at [434, 563] on button "Start Practice" at bounding box center [424, 564] width 134 height 40
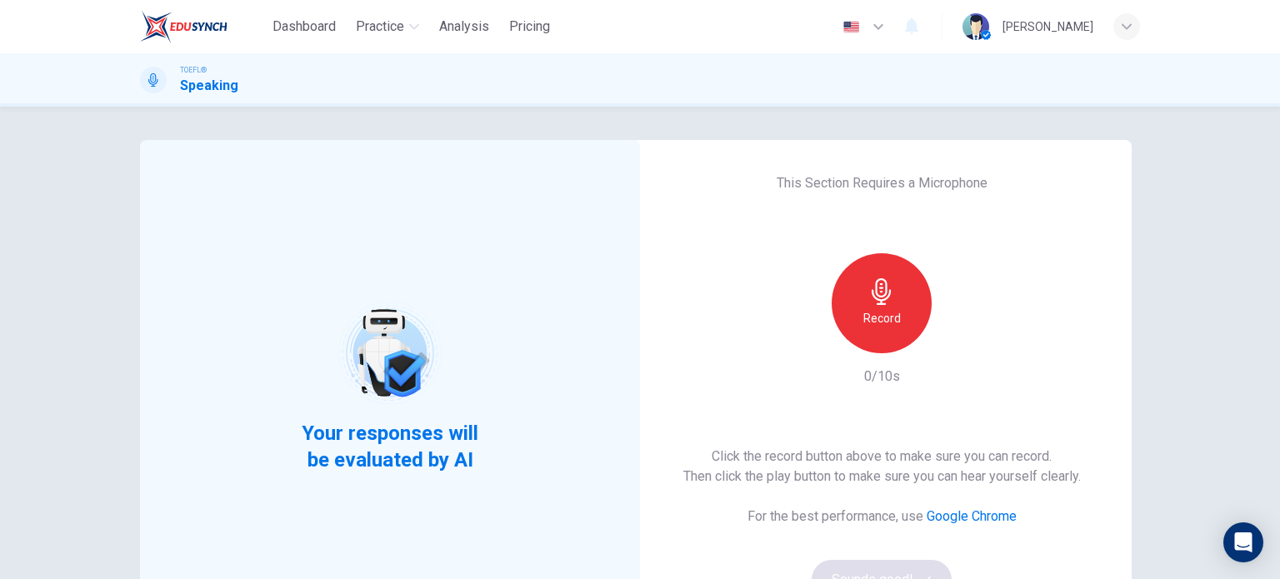
click at [850, 311] on div "Record" at bounding box center [882, 303] width 100 height 100
click at [852, 308] on div "Stop" at bounding box center [882, 303] width 100 height 100
click at [951, 333] on icon "button" at bounding box center [958, 340] width 17 height 17
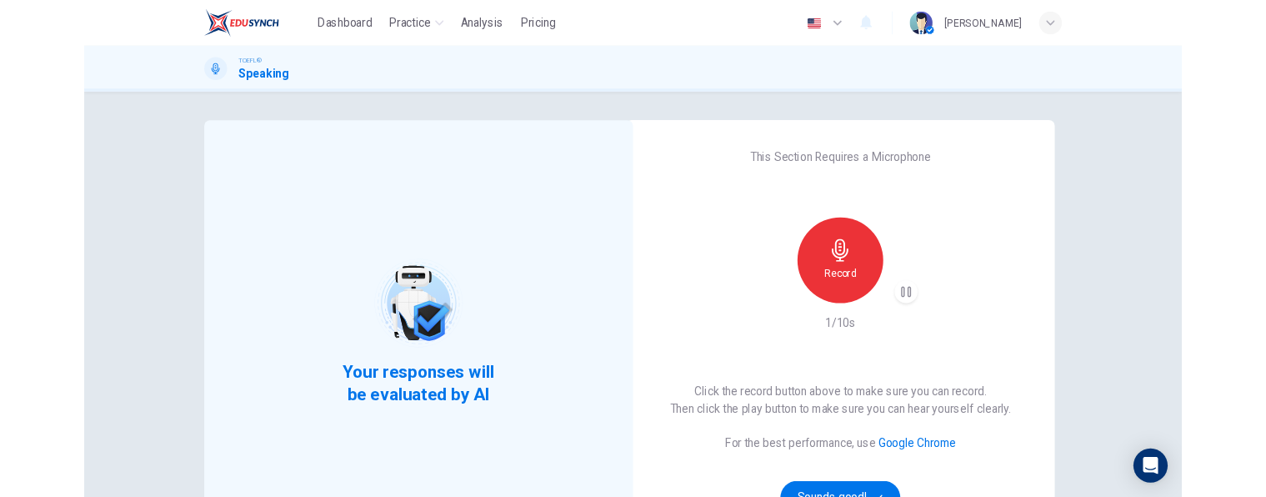
scroll to position [227, 0]
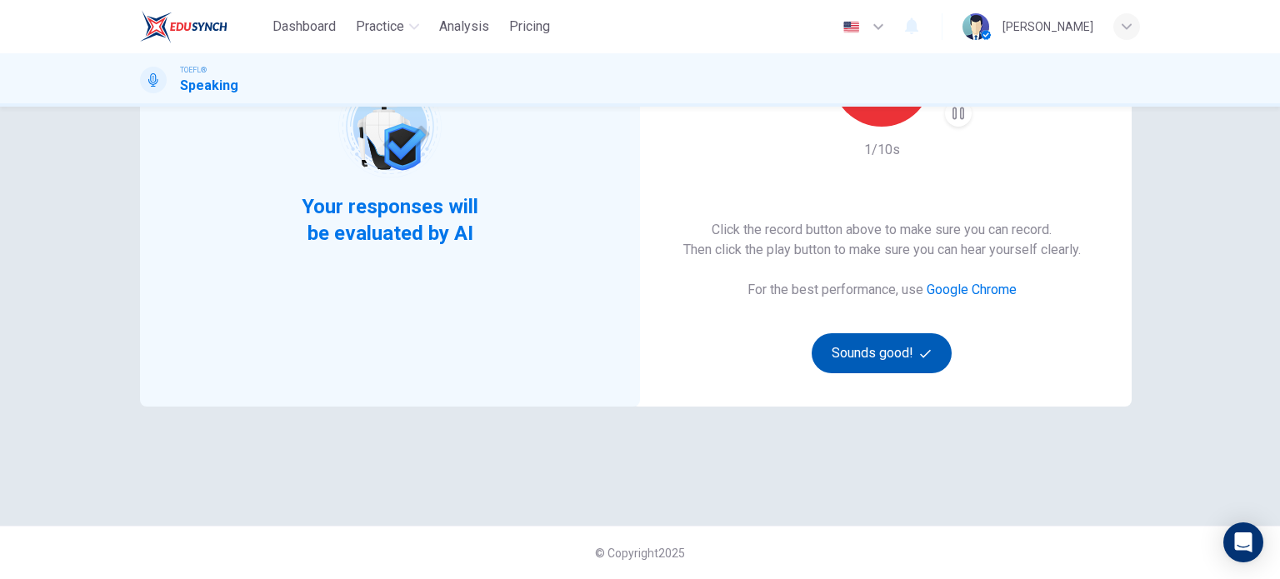
click at [852, 370] on button "Sounds good!" at bounding box center [882, 353] width 140 height 40
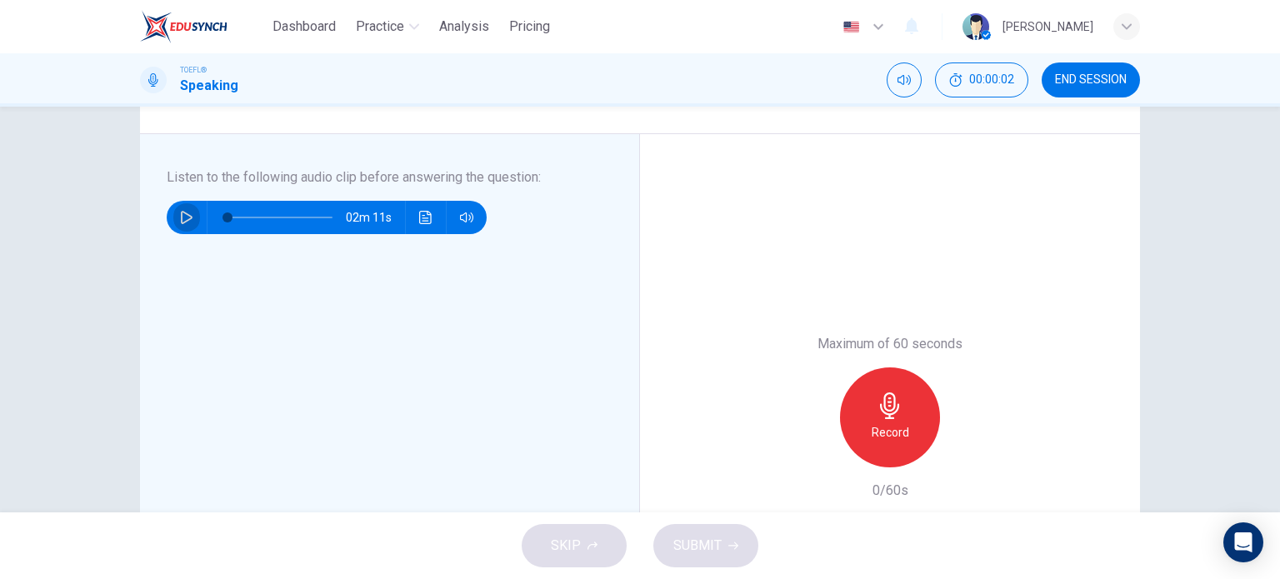
click at [173, 218] on button "button" at bounding box center [186, 217] width 27 height 33
type input "0"
click at [856, 394] on div "Record" at bounding box center [890, 418] width 100 height 100
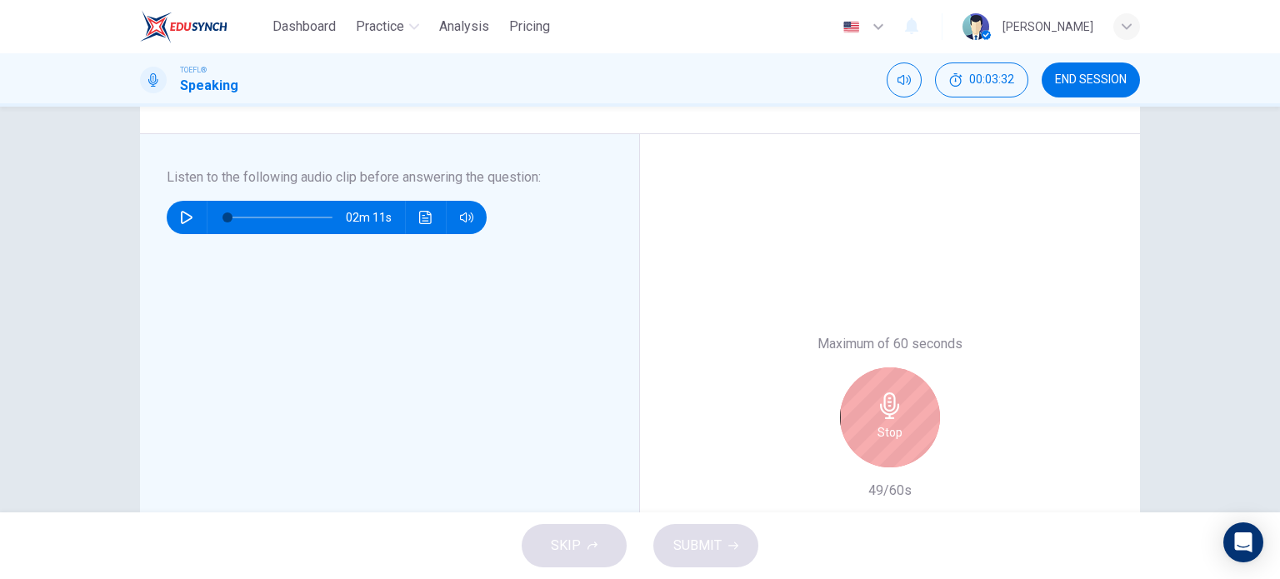
click at [856, 394] on div "Stop" at bounding box center [890, 418] width 100 height 100
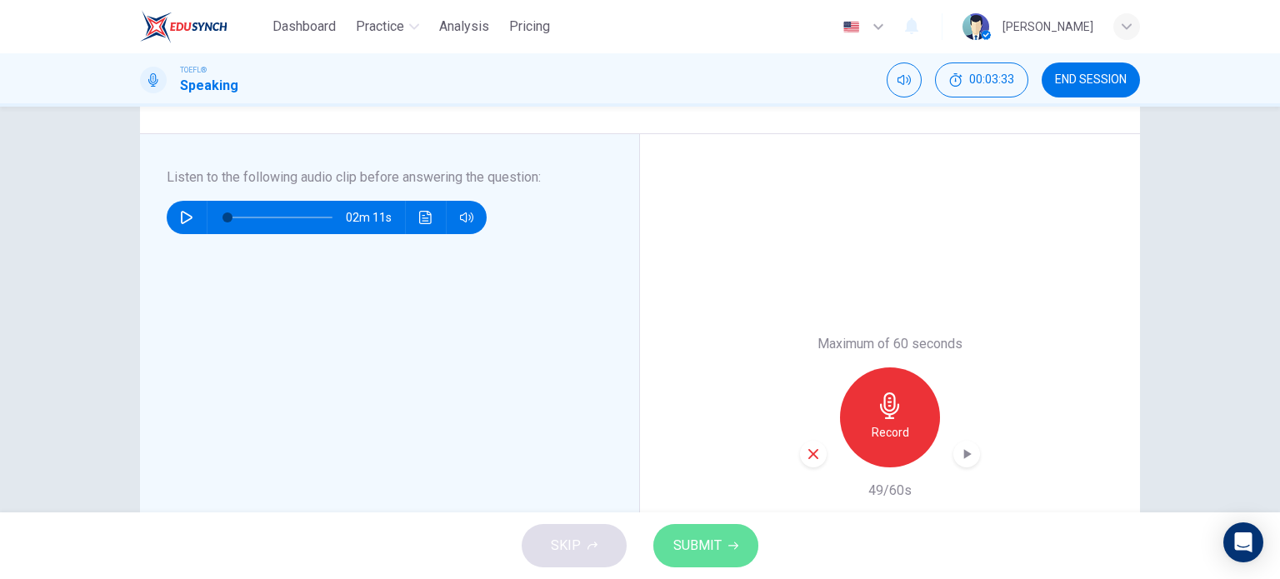
click at [679, 547] on span "SUBMIT" at bounding box center [698, 545] width 48 height 23
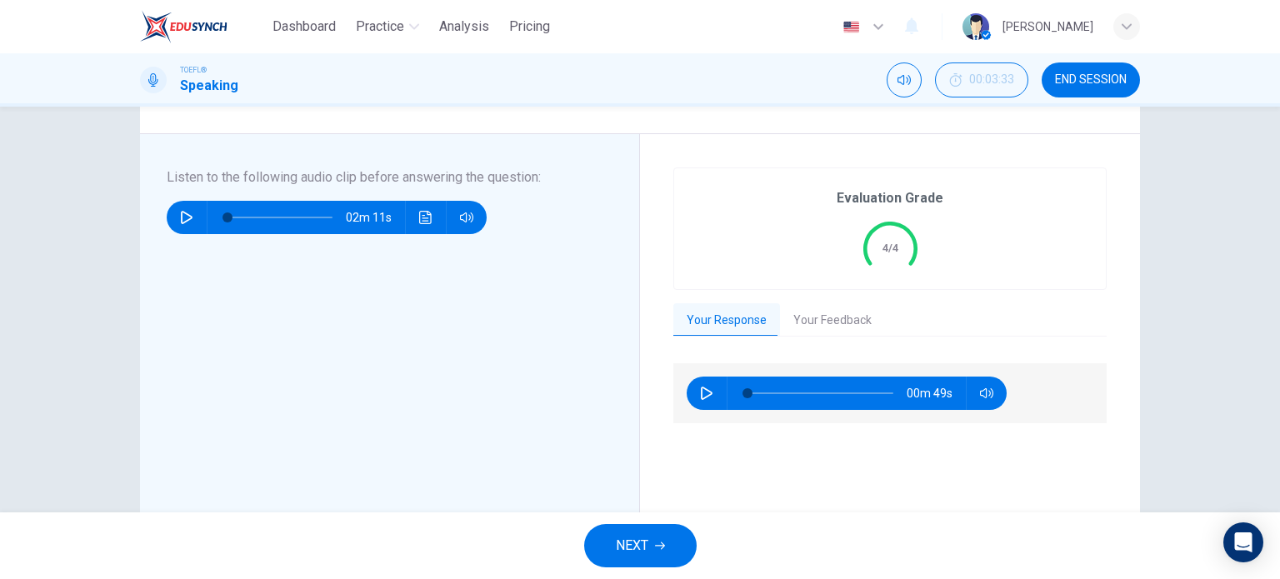
click at [287, 351] on div "Listen to the following audio clip before answering the question : 02m 11s" at bounding box center [396, 418] width 459 height 500
drag, startPoint x: 1279, startPoint y: 86, endPoint x: 1132, endPoint y: 93, distance: 146.9
click at [1132, 93] on div "TOEFL® Speaking 00:03:33 END SESSION" at bounding box center [640, 79] width 1280 height 53
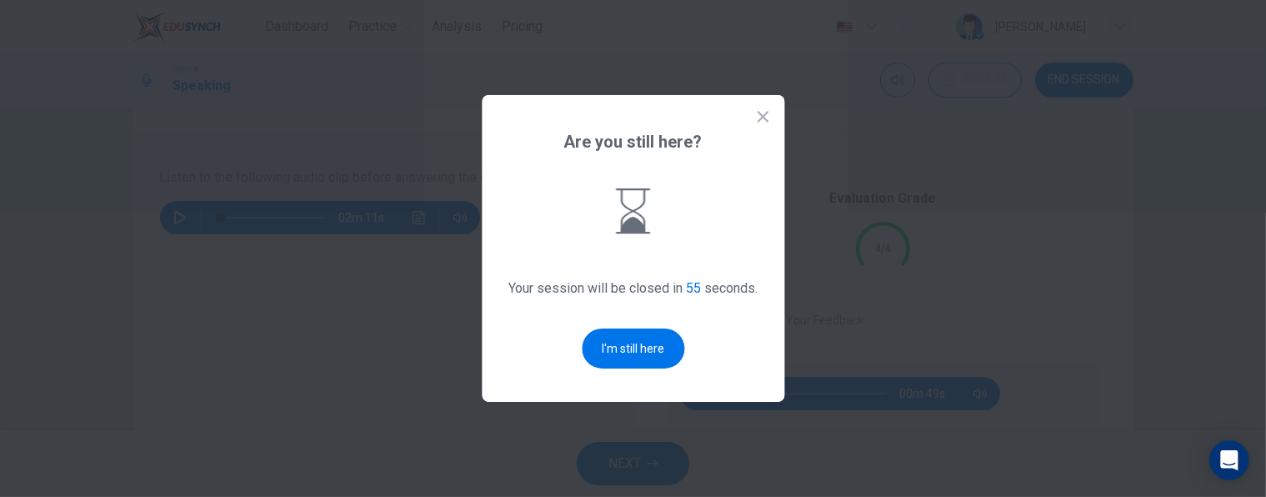
click at [39, 343] on div at bounding box center [633, 248] width 1266 height 497
click at [8, 333] on div at bounding box center [633, 248] width 1266 height 497
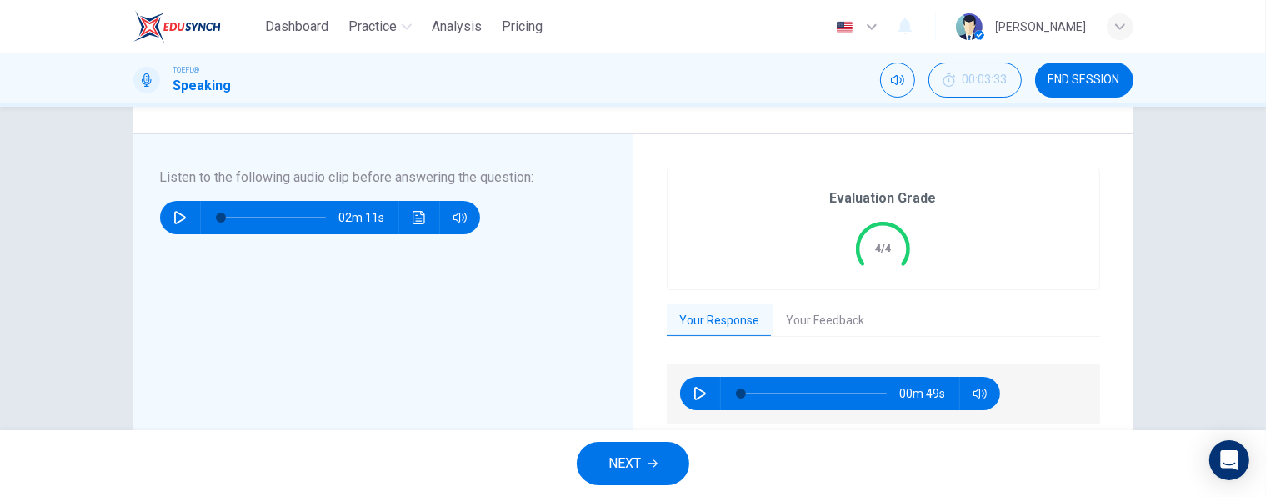
click at [1144, 248] on div "Question 1 Question Type : Integrated 4 Directions : Listen to the audio clip b…" at bounding box center [634, 307] width 1054 height 788
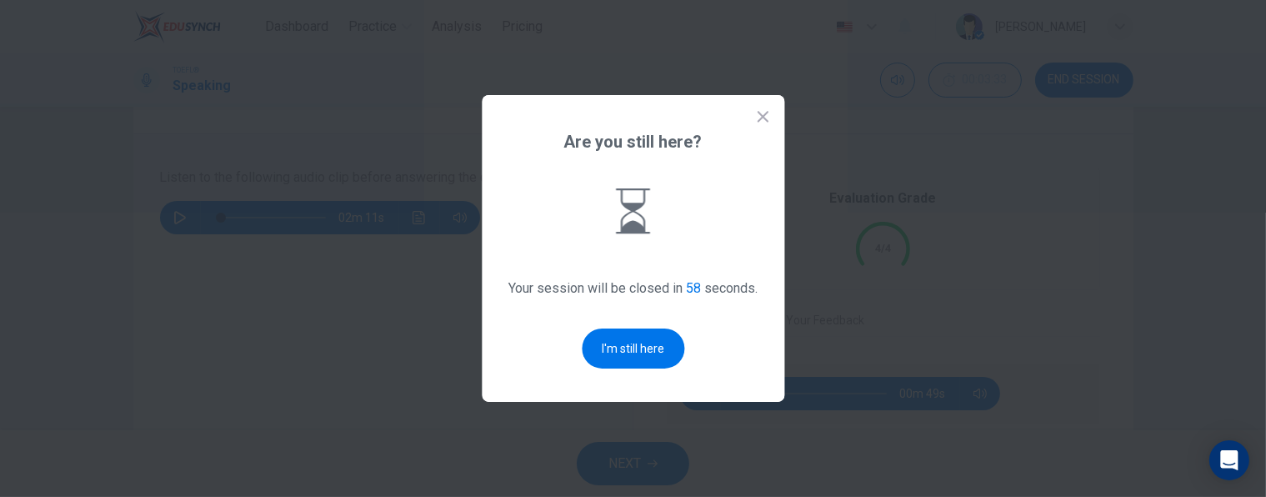
click at [5, 312] on div at bounding box center [633, 248] width 1266 height 497
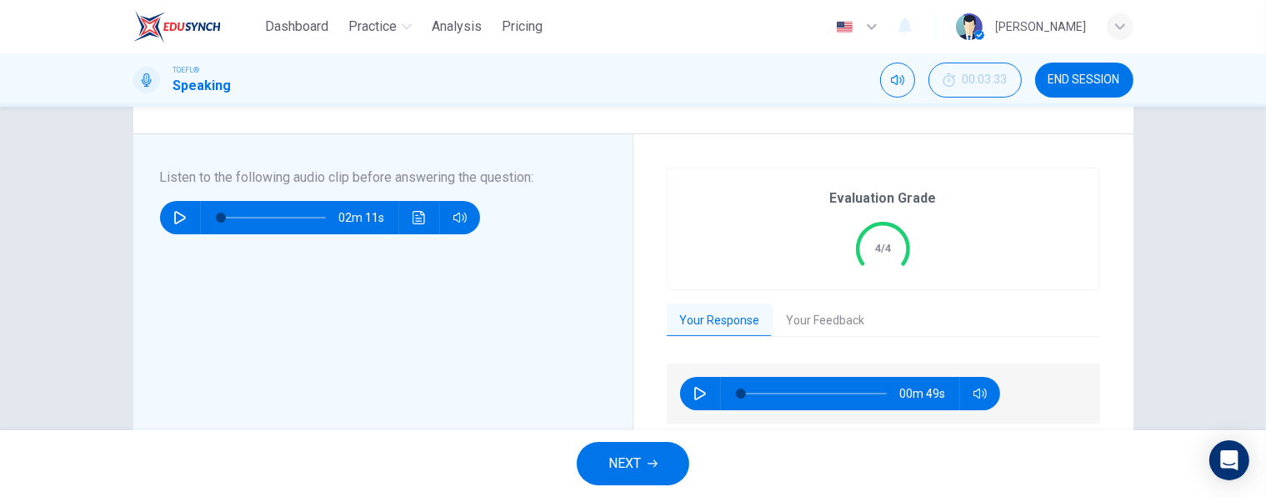
click at [58, 294] on div "Question 1 Question Type : Integrated 4 Directions : Listen to the audio clip b…" at bounding box center [633, 268] width 1266 height 323
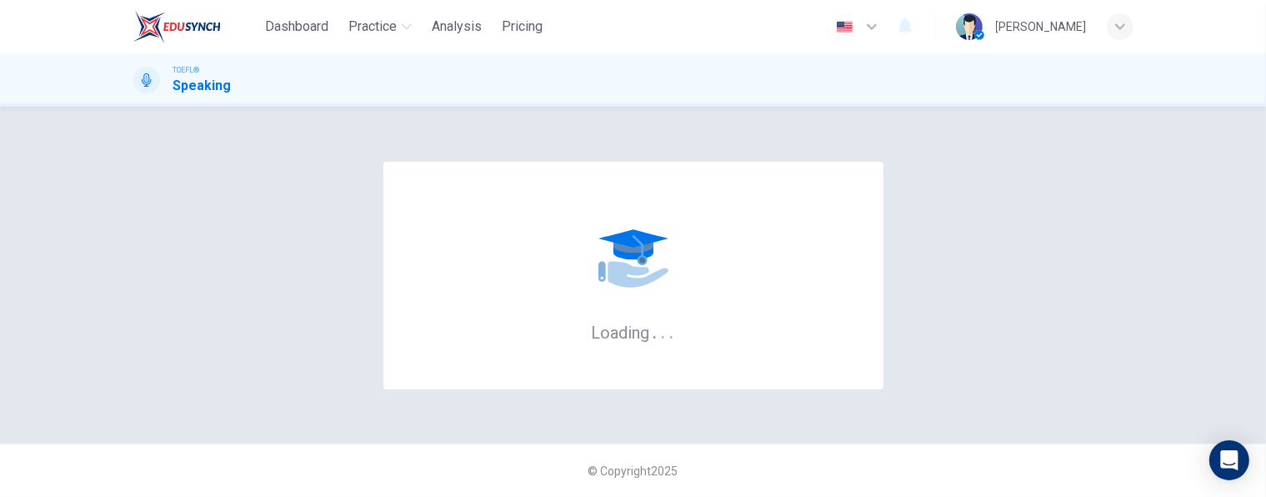
scroll to position [0, 0]
